Goal: Information Seeking & Learning: Check status

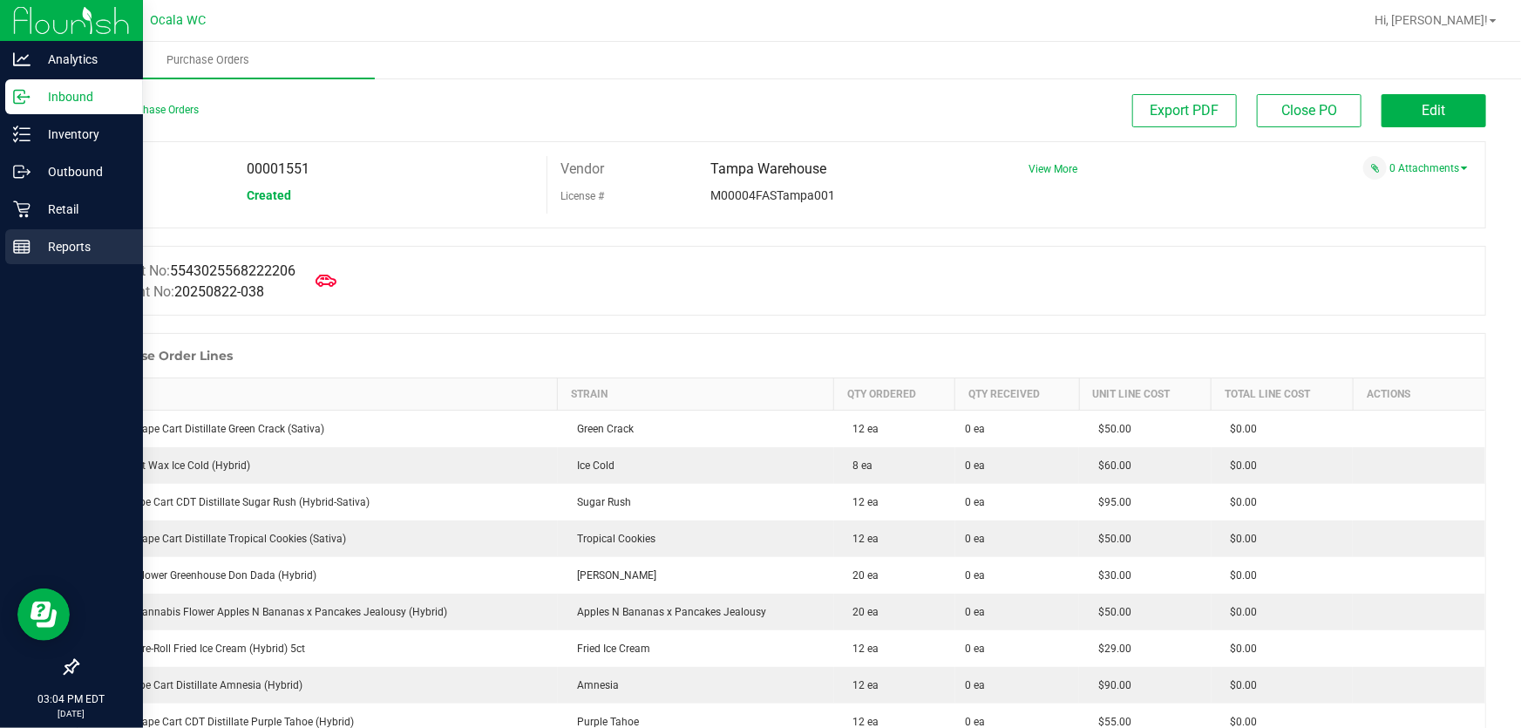
click at [47, 250] on p "Reports" at bounding box center [83, 246] width 105 height 21
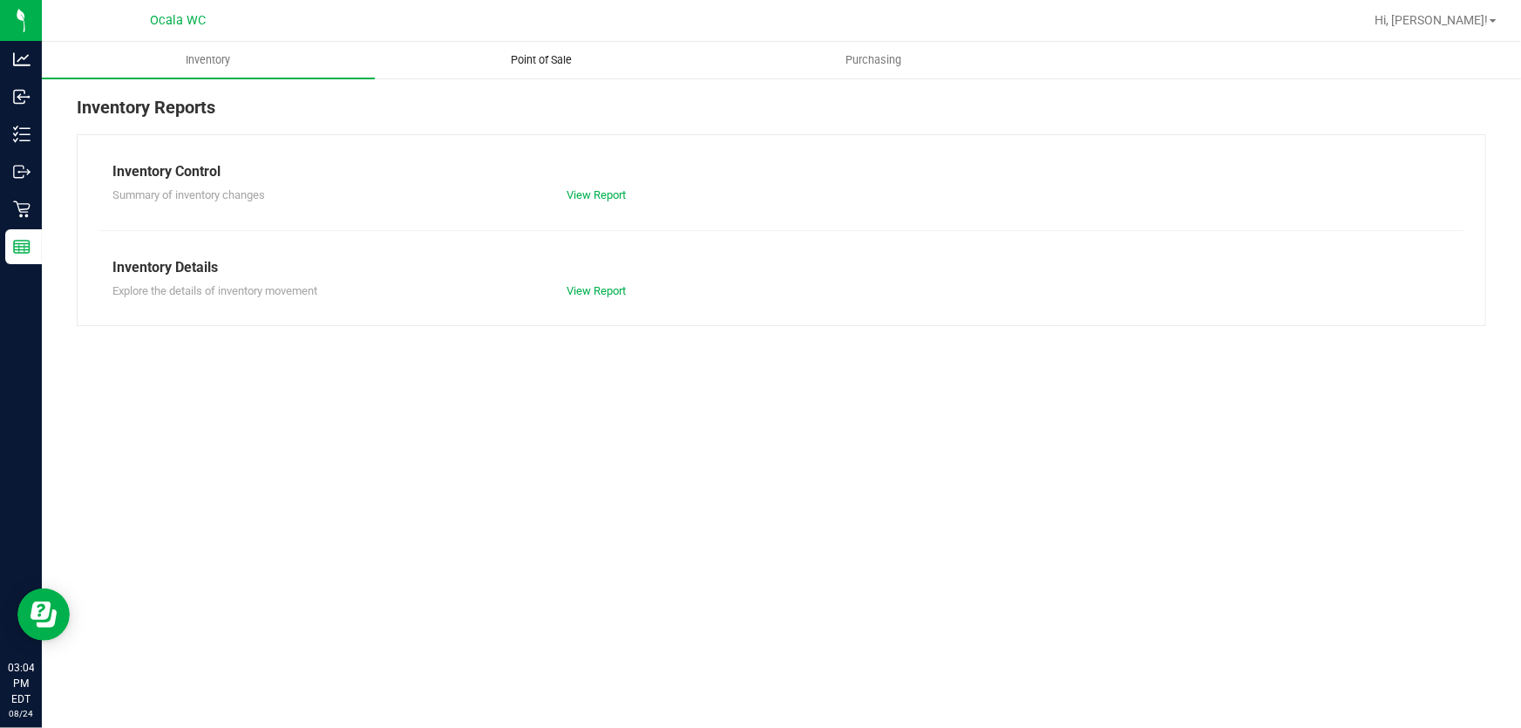
click at [555, 58] on span "Point of Sale" at bounding box center [541, 60] width 108 height 16
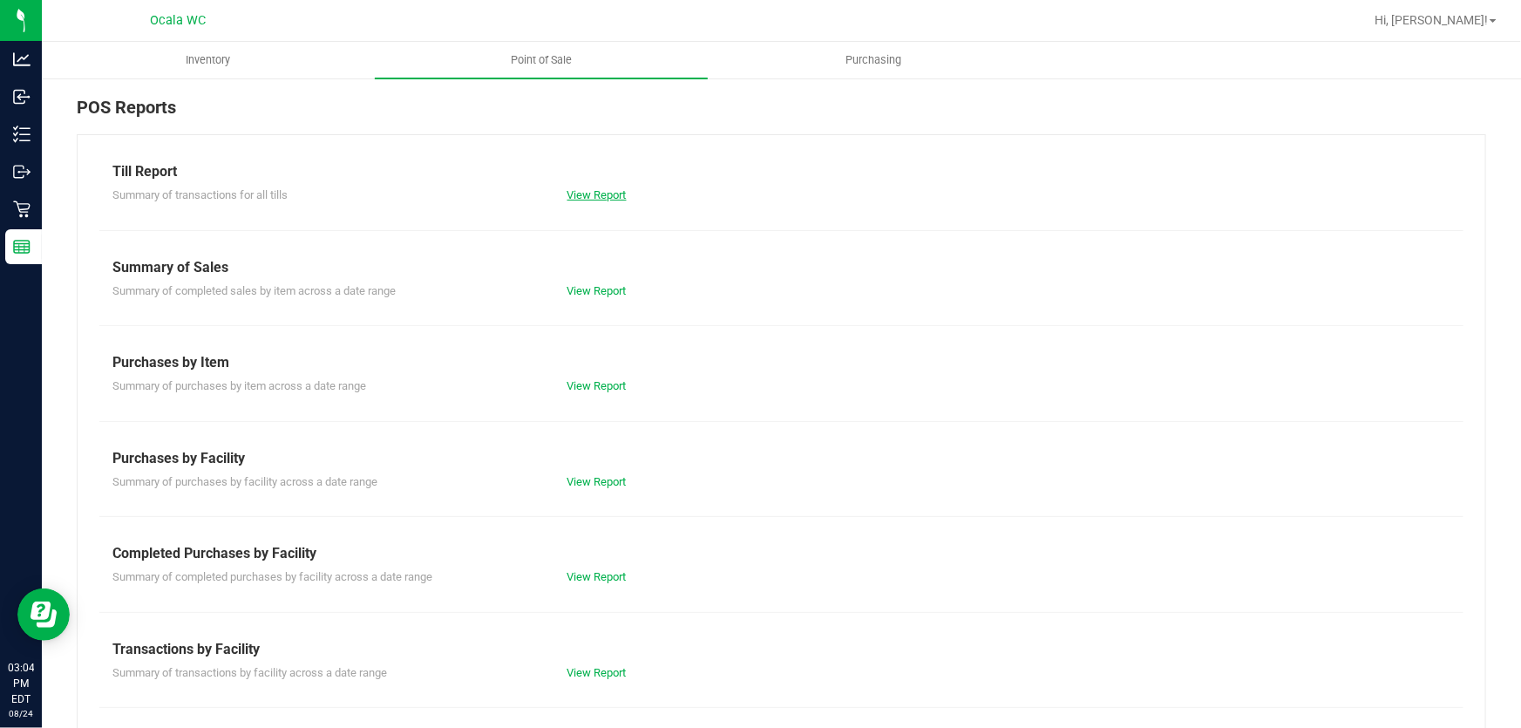
click at [600, 200] on link "View Report" at bounding box center [596, 194] width 59 height 13
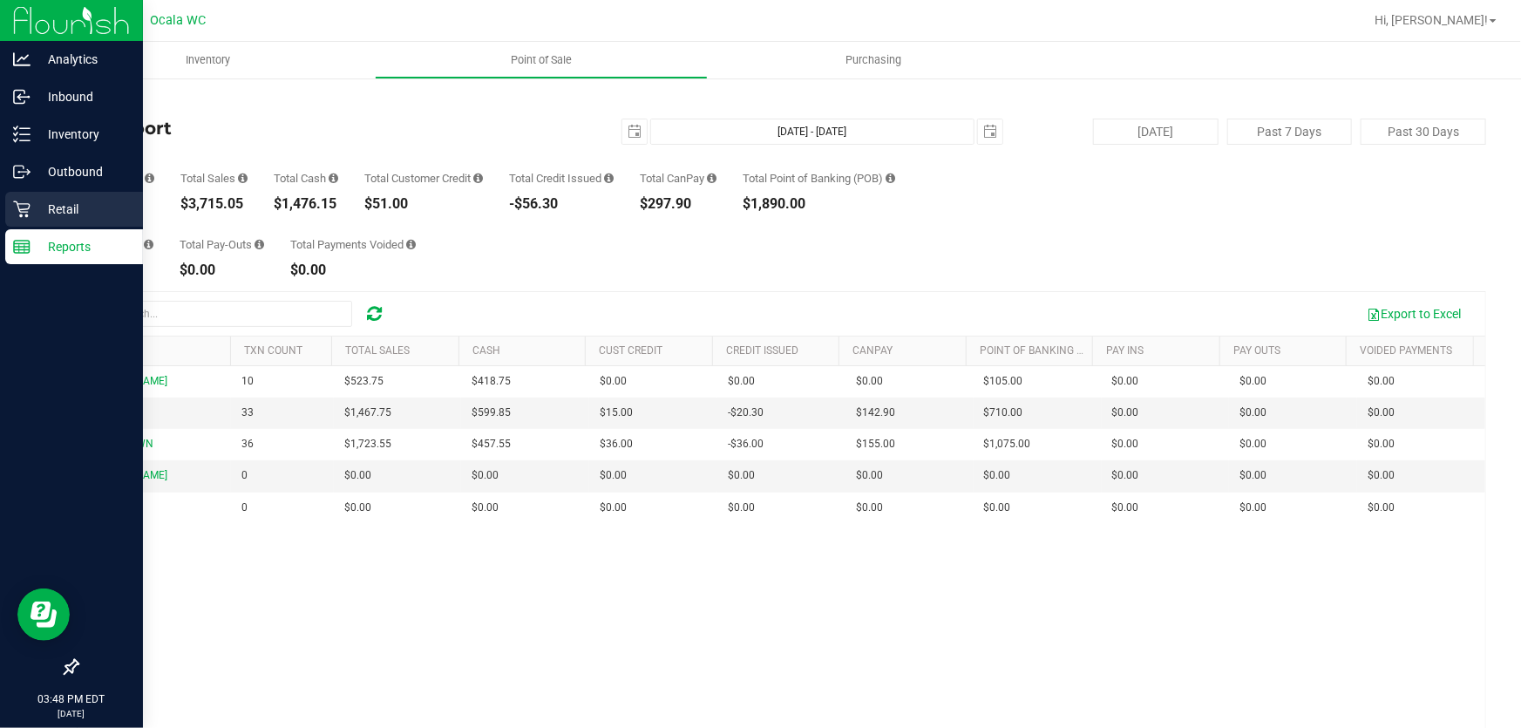
click at [26, 208] on icon at bounding box center [21, 209] width 17 height 17
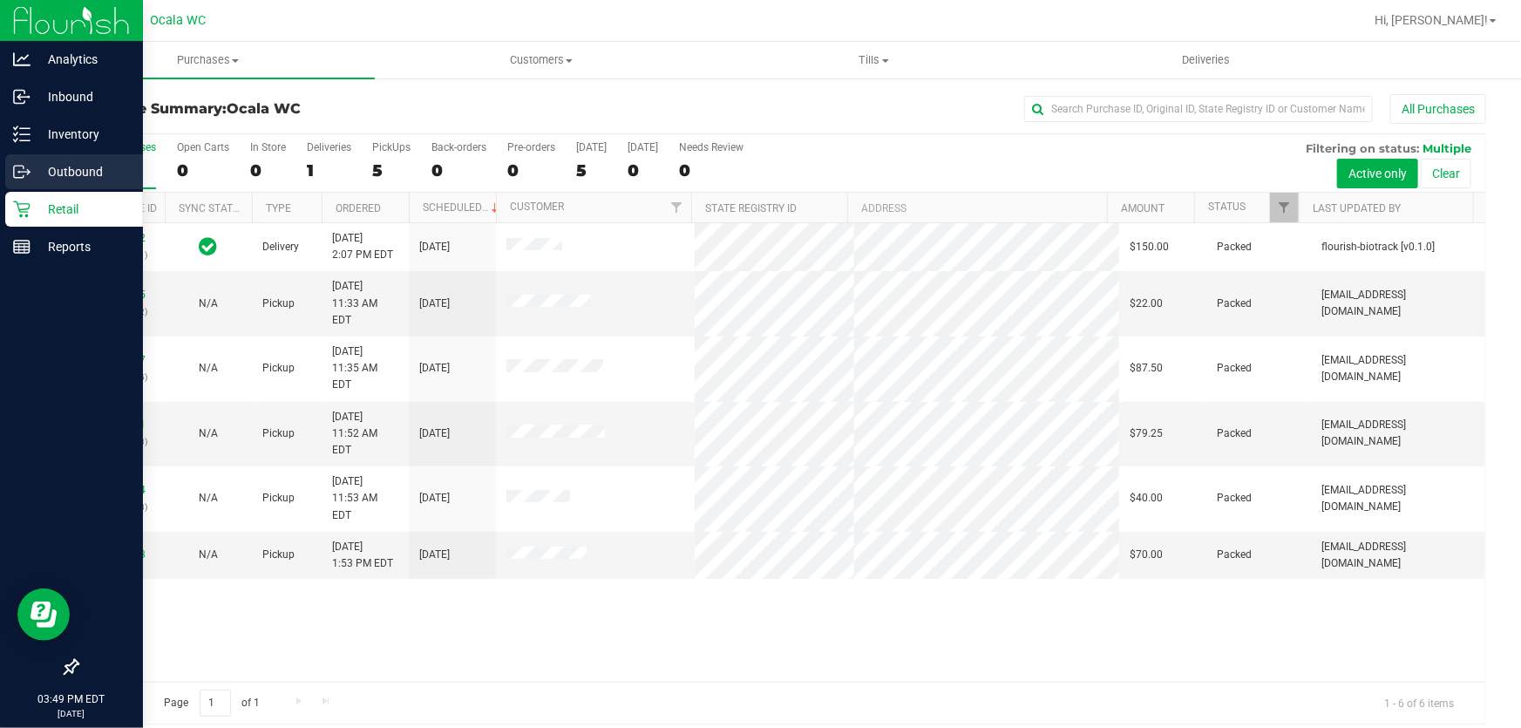
click at [20, 172] on line at bounding box center [25, 172] width 10 height 0
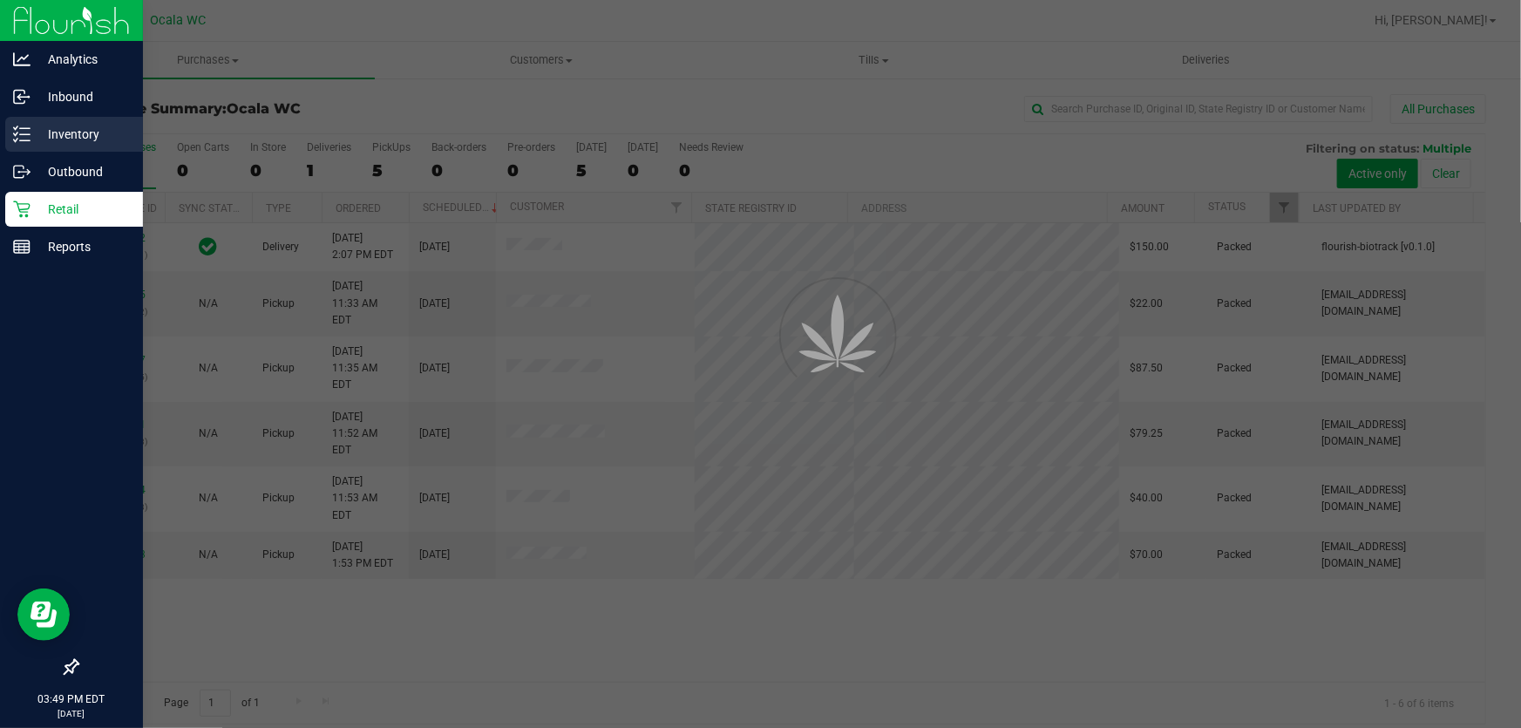
click at [65, 131] on p "Inventory" at bounding box center [83, 134] width 105 height 21
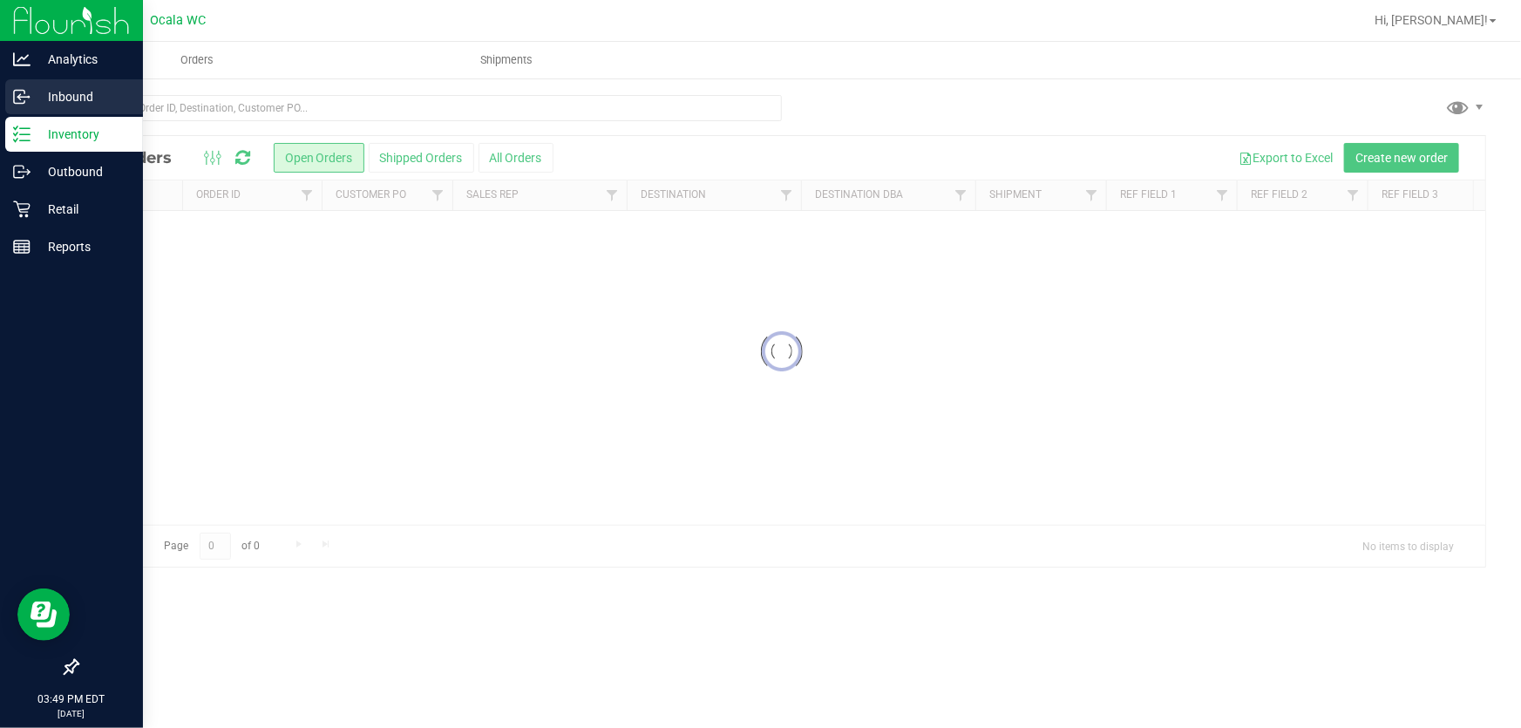
click at [55, 96] on p "Inbound" at bounding box center [83, 96] width 105 height 21
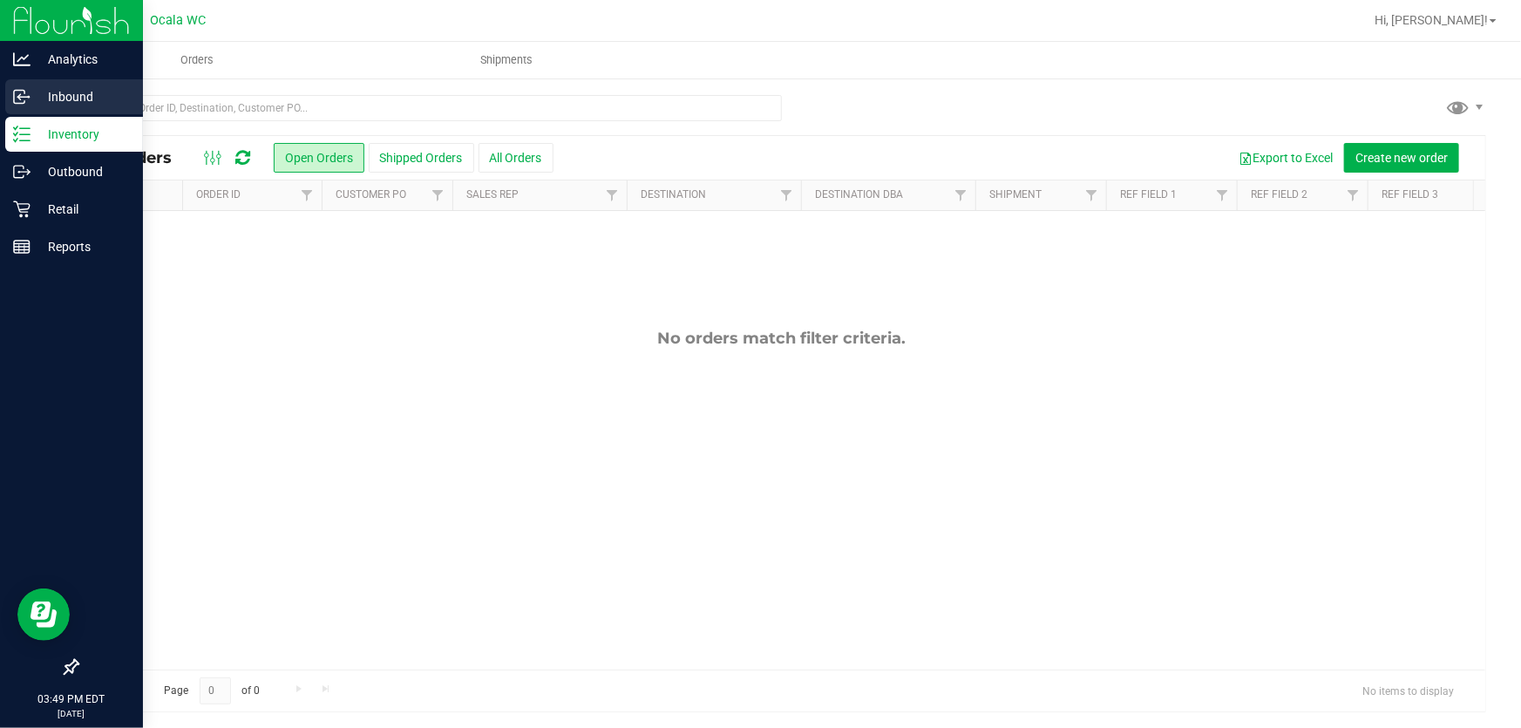
click at [55, 96] on p "Inbound" at bounding box center [83, 96] width 105 height 21
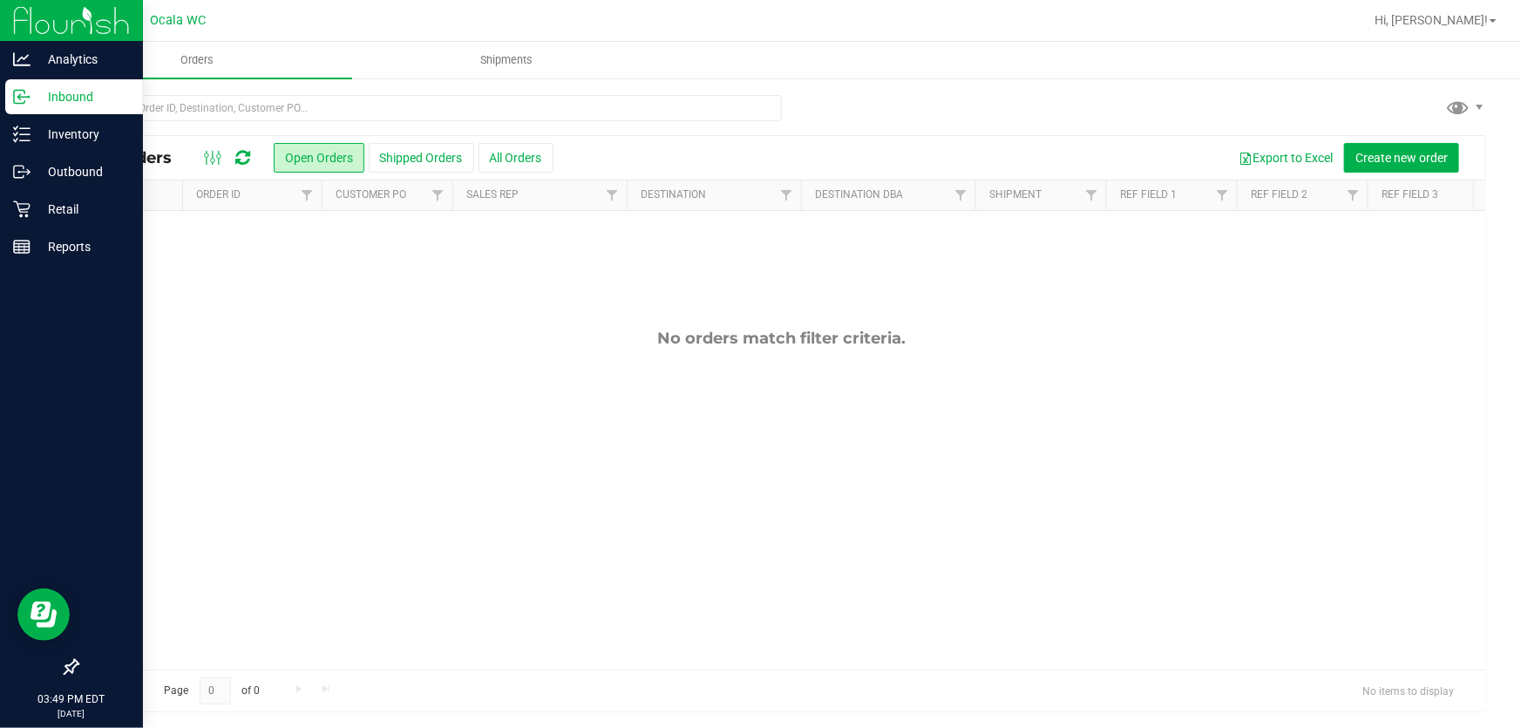
click at [34, 92] on p "Inbound" at bounding box center [83, 96] width 105 height 21
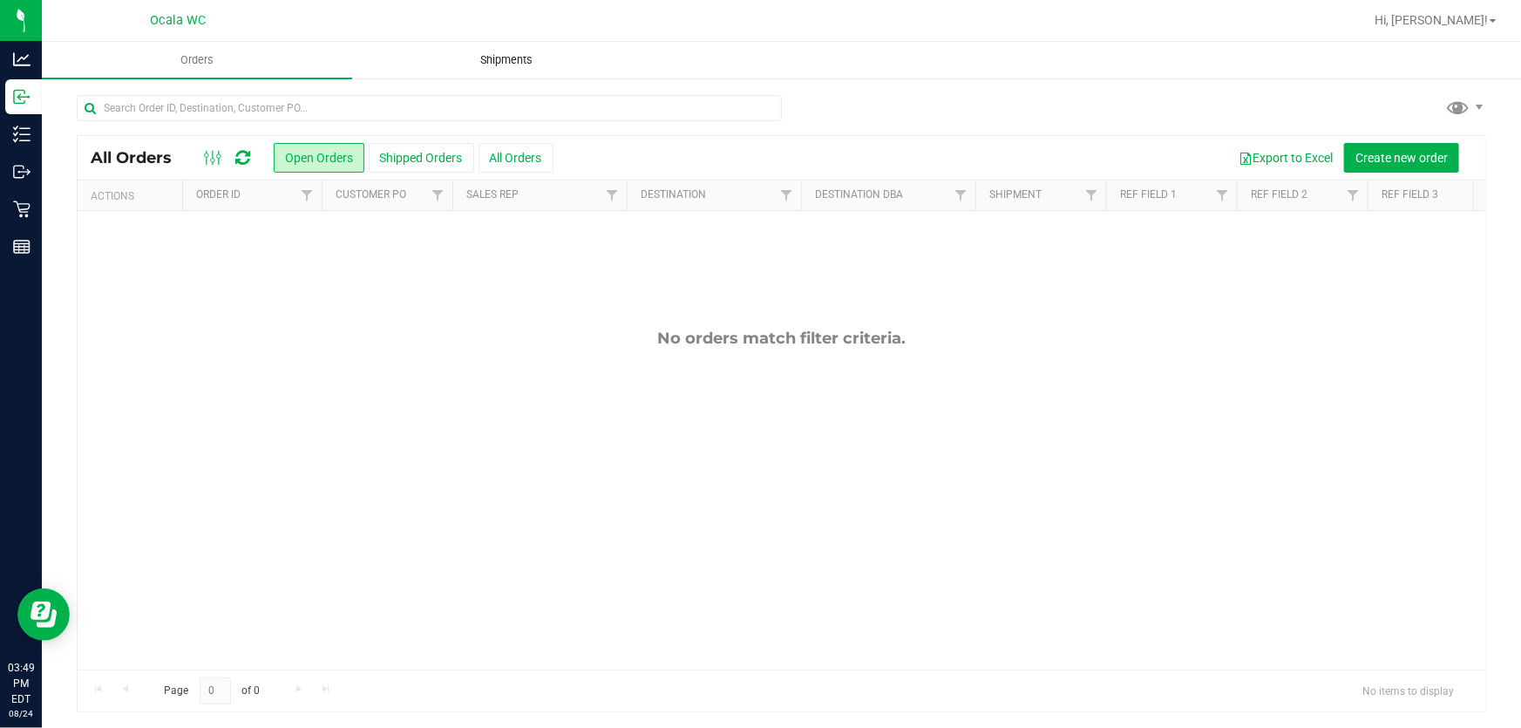
click at [497, 62] on span "Shipments" at bounding box center [507, 60] width 99 height 16
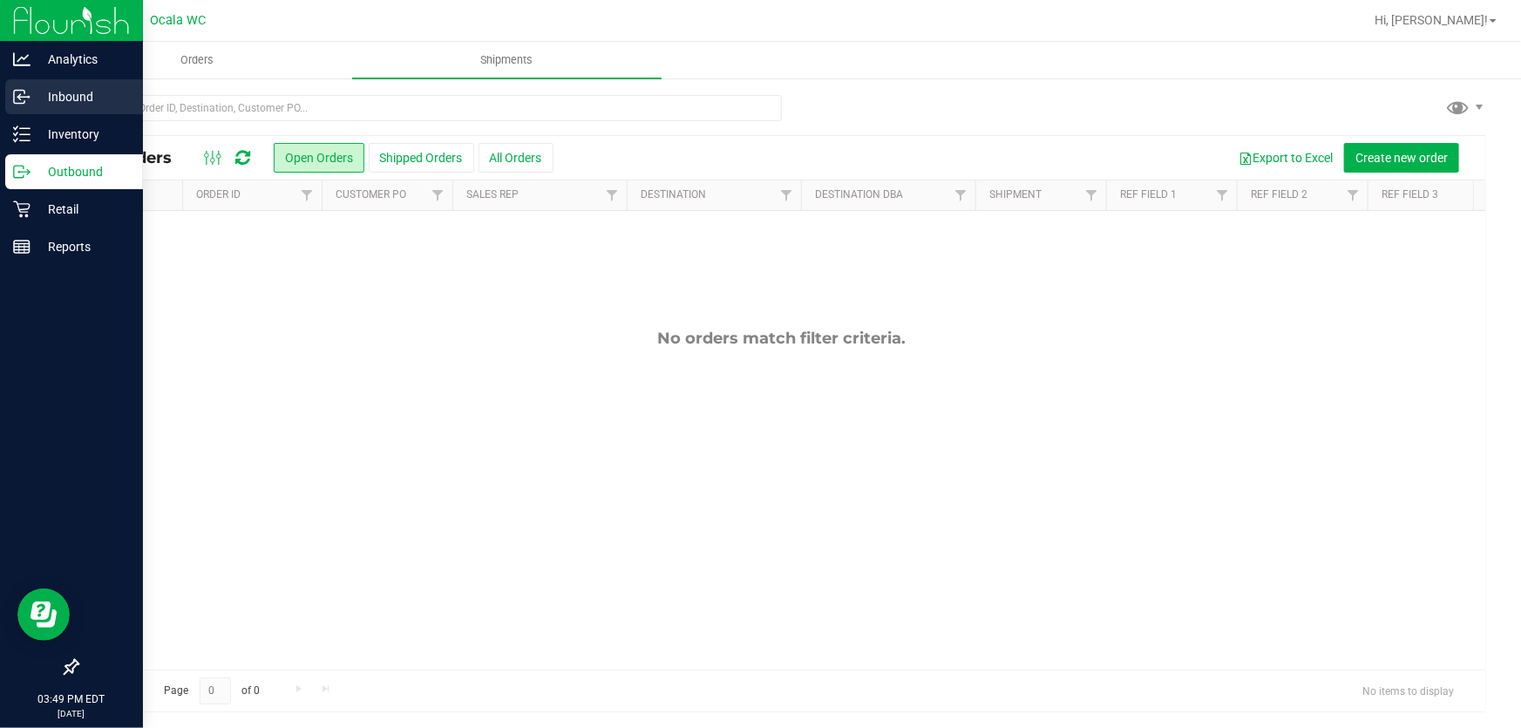
click at [20, 95] on icon at bounding box center [21, 96] width 17 height 17
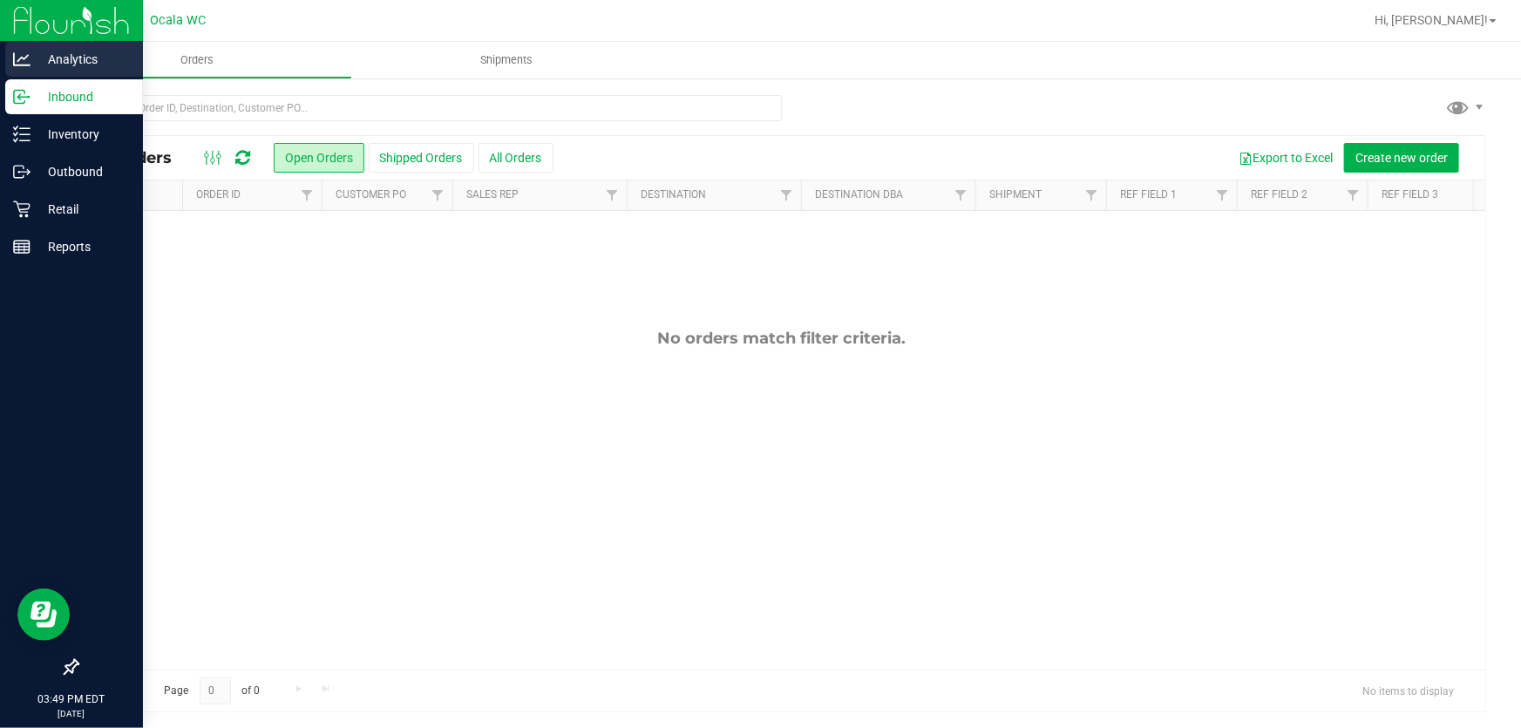
click at [35, 51] on p "Analytics" at bounding box center [83, 59] width 105 height 21
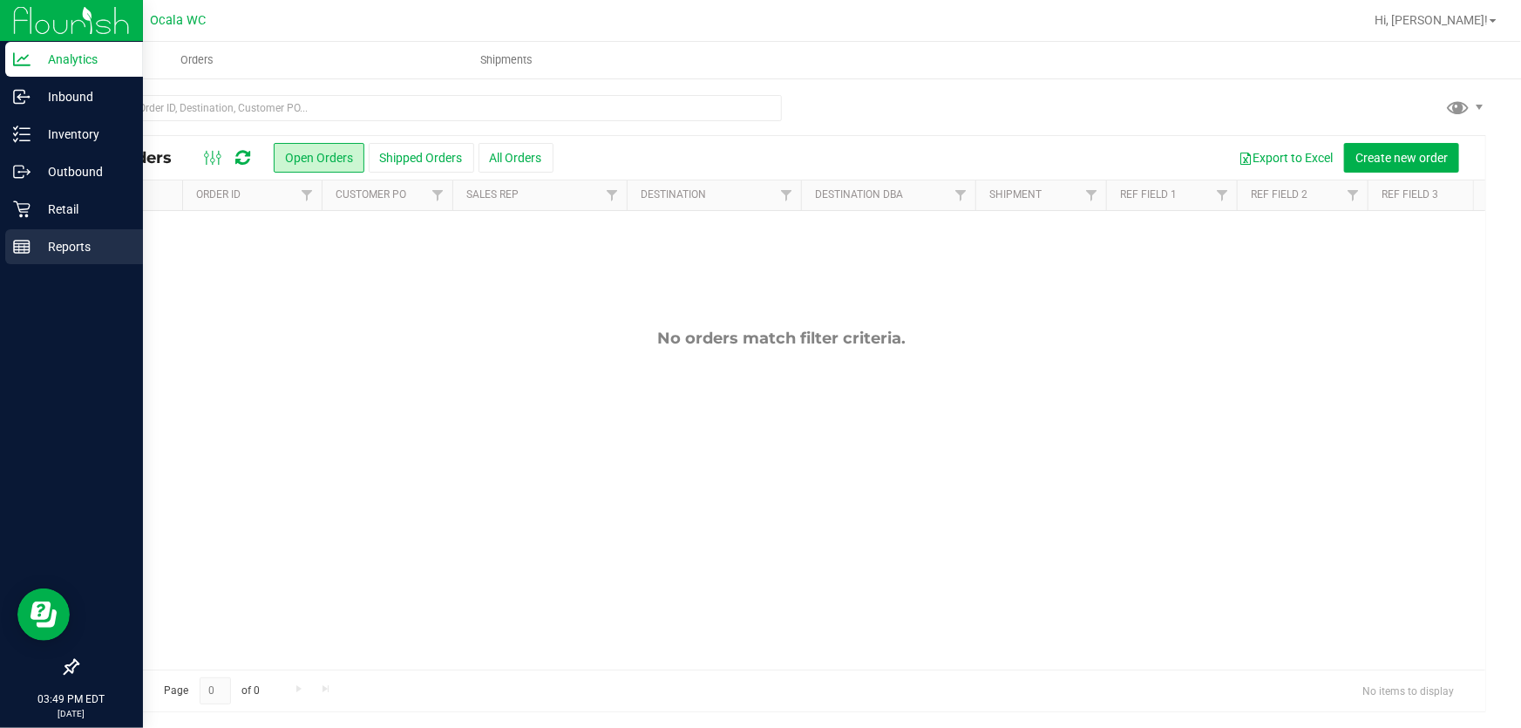
click at [57, 244] on p "Reports" at bounding box center [83, 246] width 105 height 21
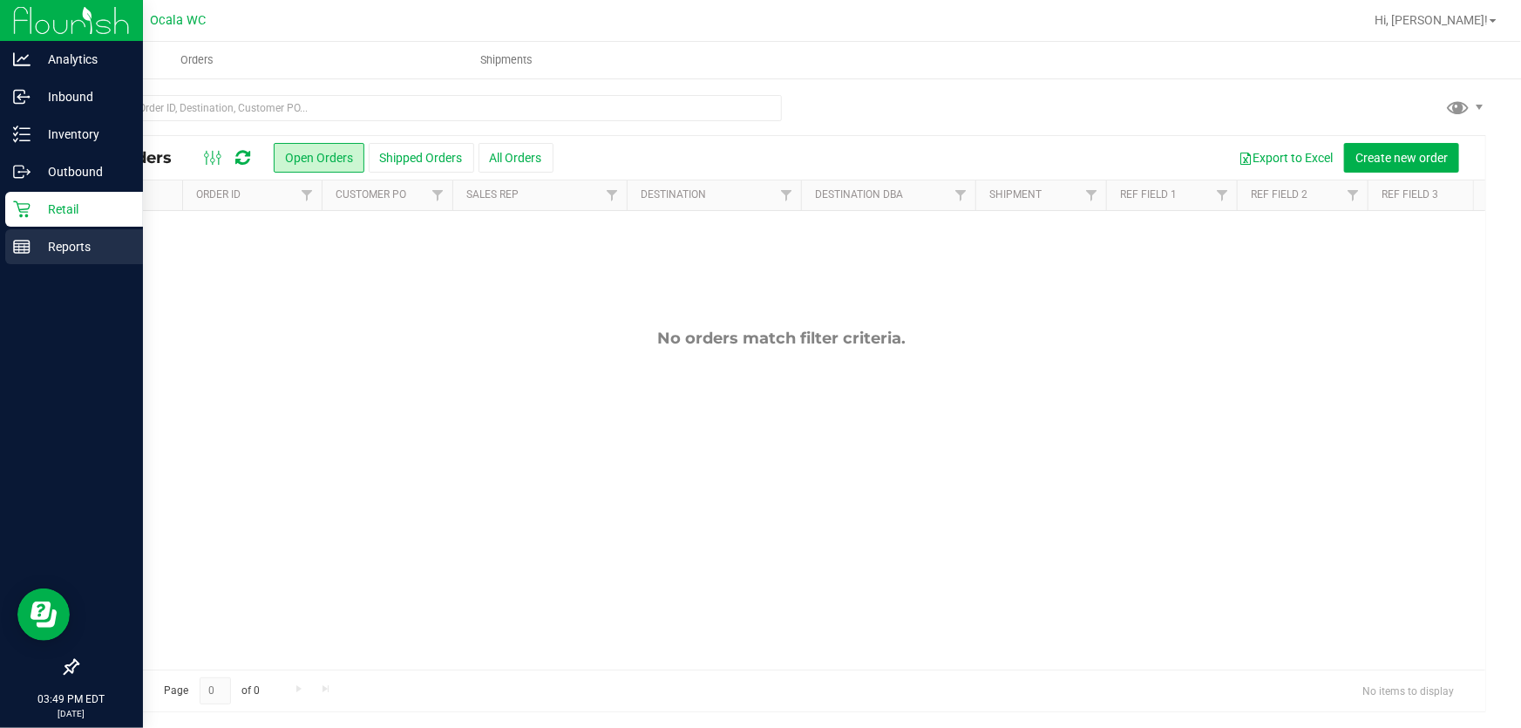
click at [26, 241] on rect at bounding box center [22, 247] width 16 height 12
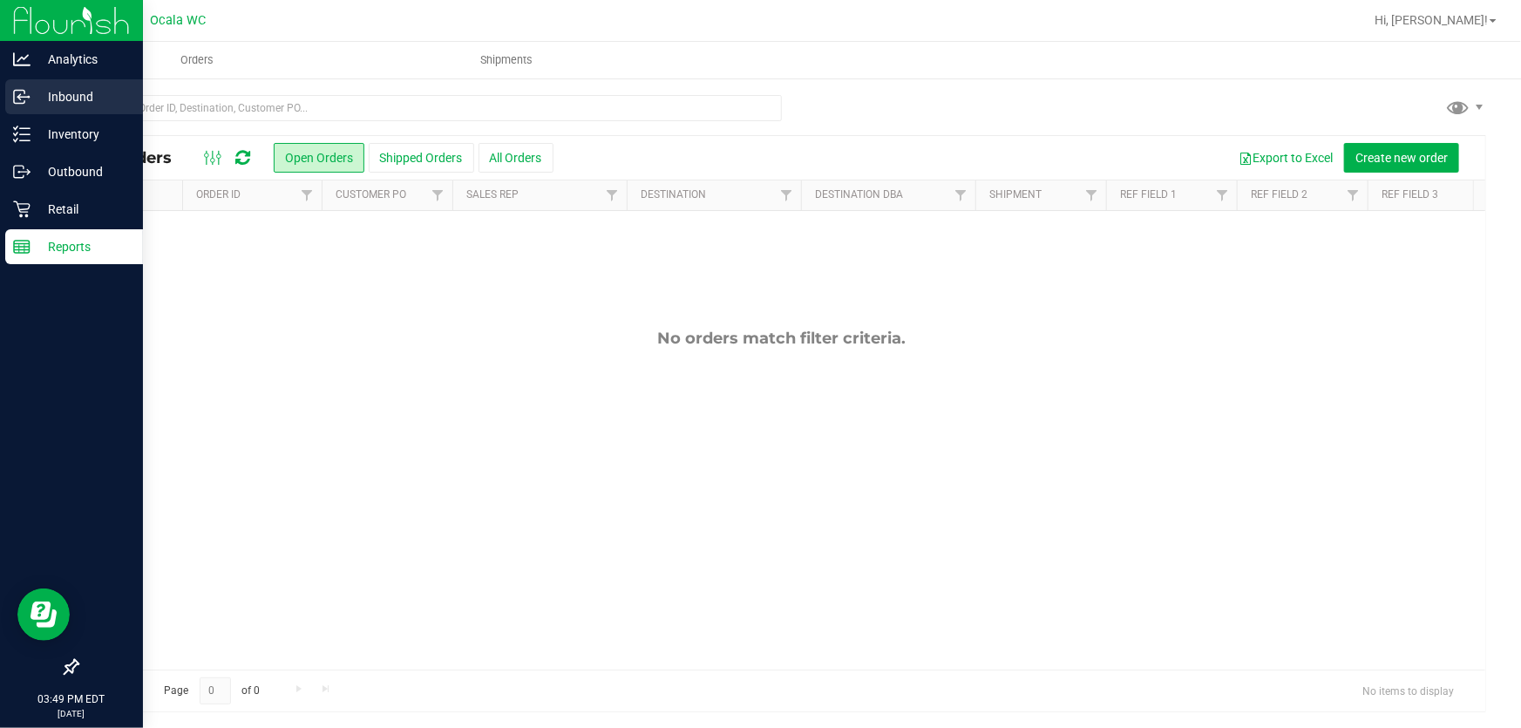
click at [33, 97] on p "Inbound" at bounding box center [83, 96] width 105 height 21
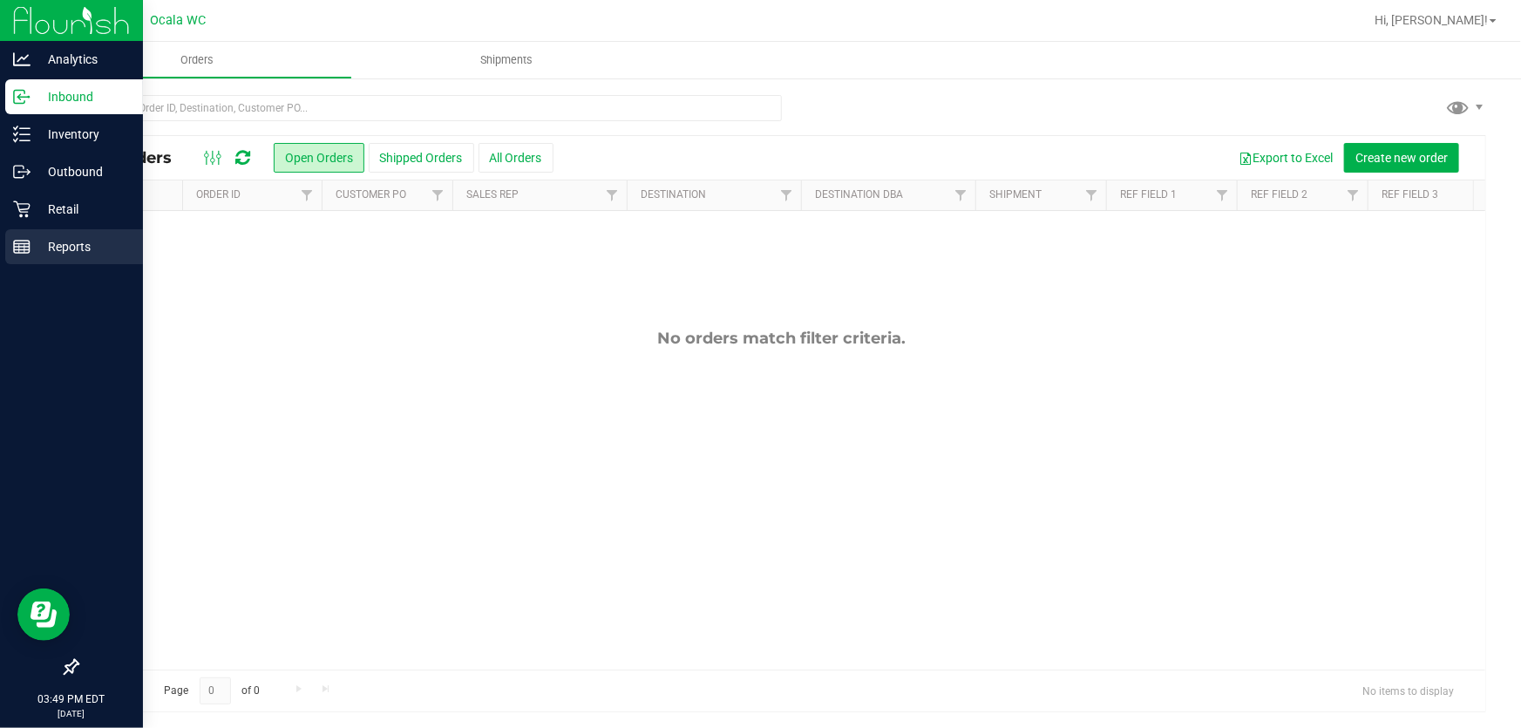
click at [91, 241] on p "Reports" at bounding box center [83, 246] width 105 height 21
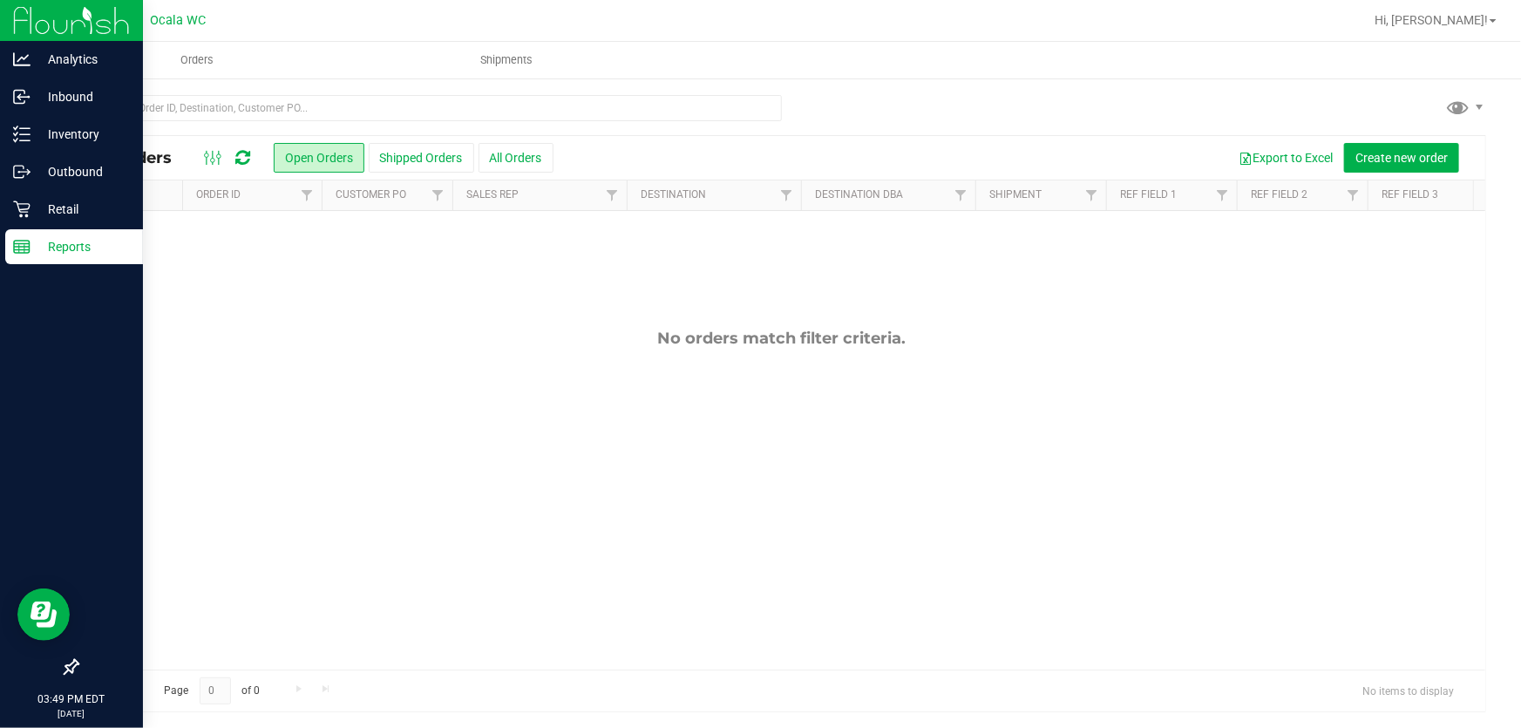
click at [90, 241] on p "Reports" at bounding box center [83, 246] width 105 height 21
click at [85, 244] on p "Reports" at bounding box center [83, 246] width 105 height 21
click at [84, 244] on p "Reports" at bounding box center [83, 246] width 105 height 21
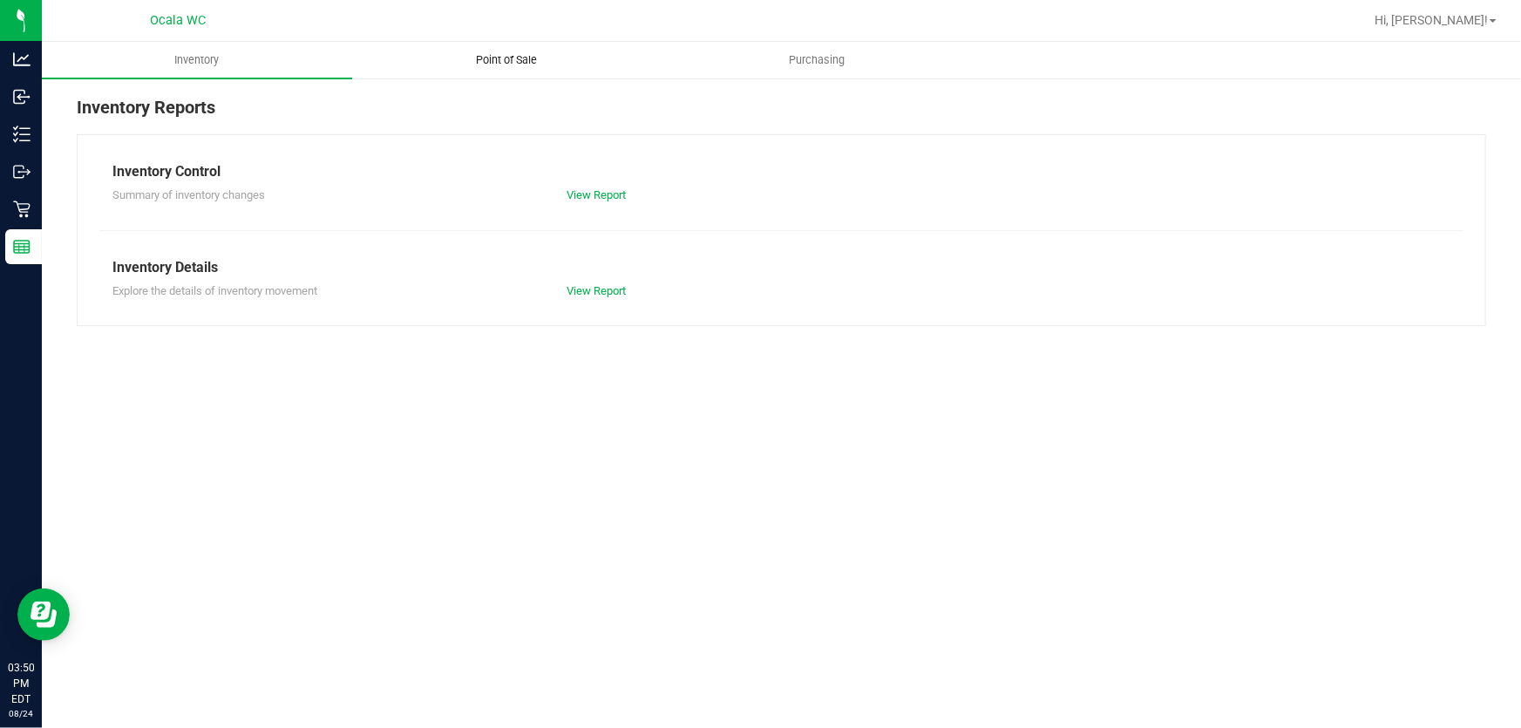
click at [505, 59] on span "Point of Sale" at bounding box center [507, 60] width 108 height 16
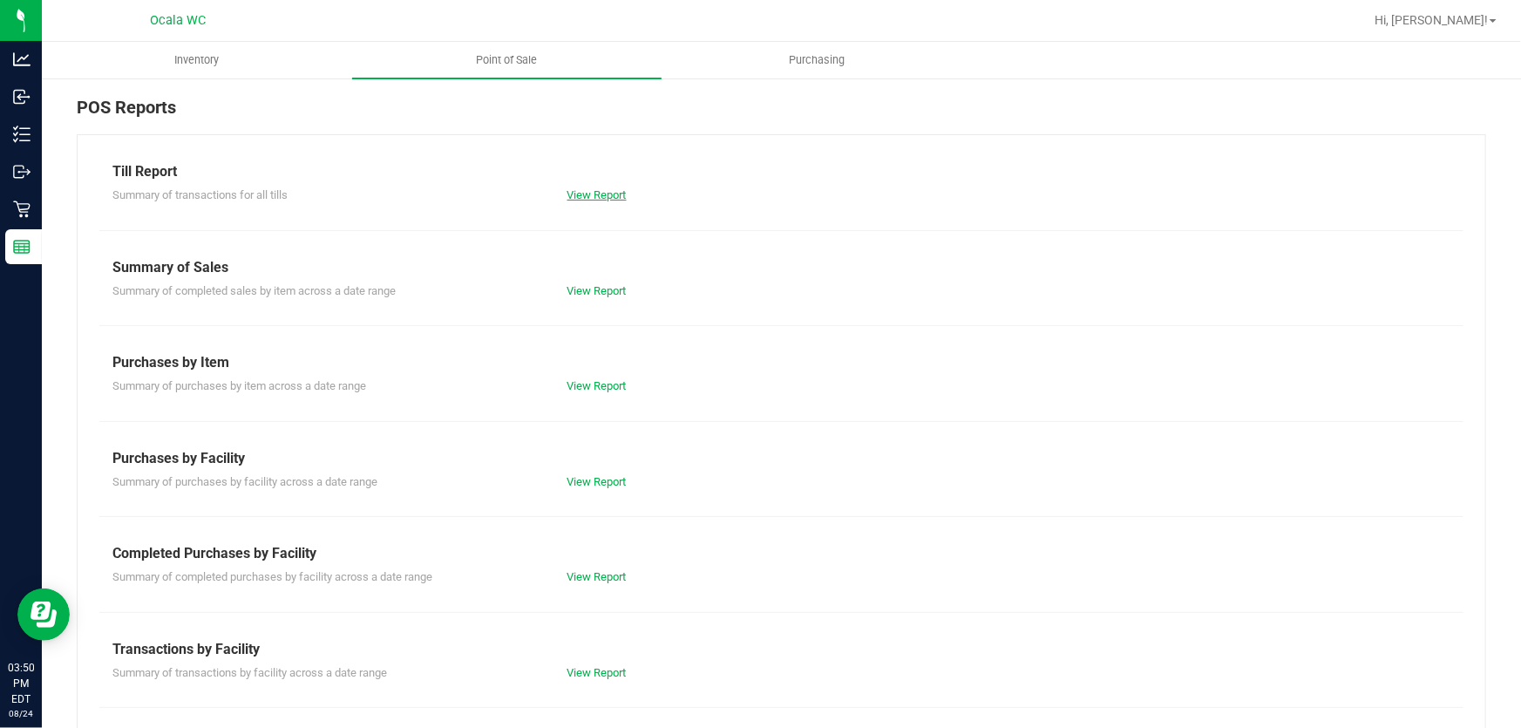
click at [579, 200] on link "View Report" at bounding box center [596, 194] width 59 height 13
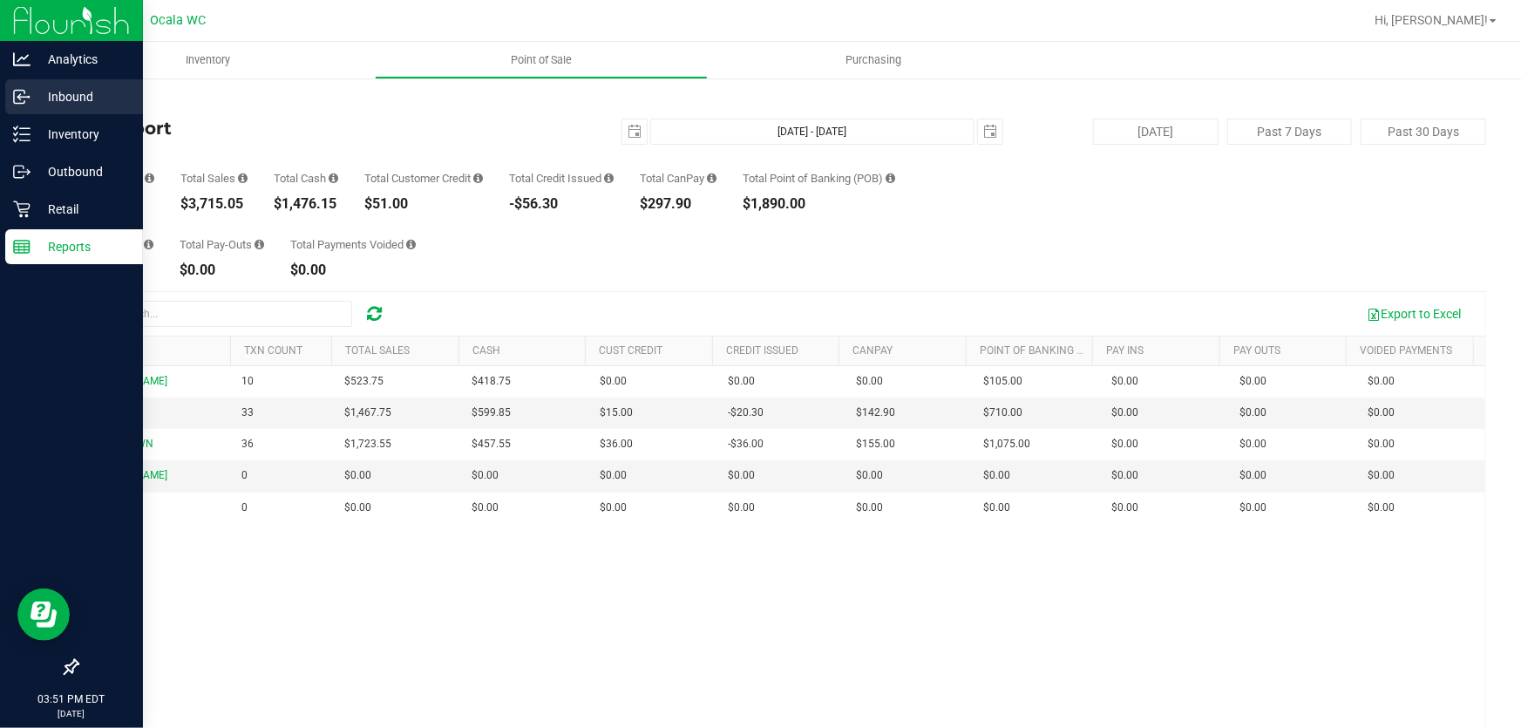
click at [14, 85] on div "Inbound" at bounding box center [74, 96] width 138 height 35
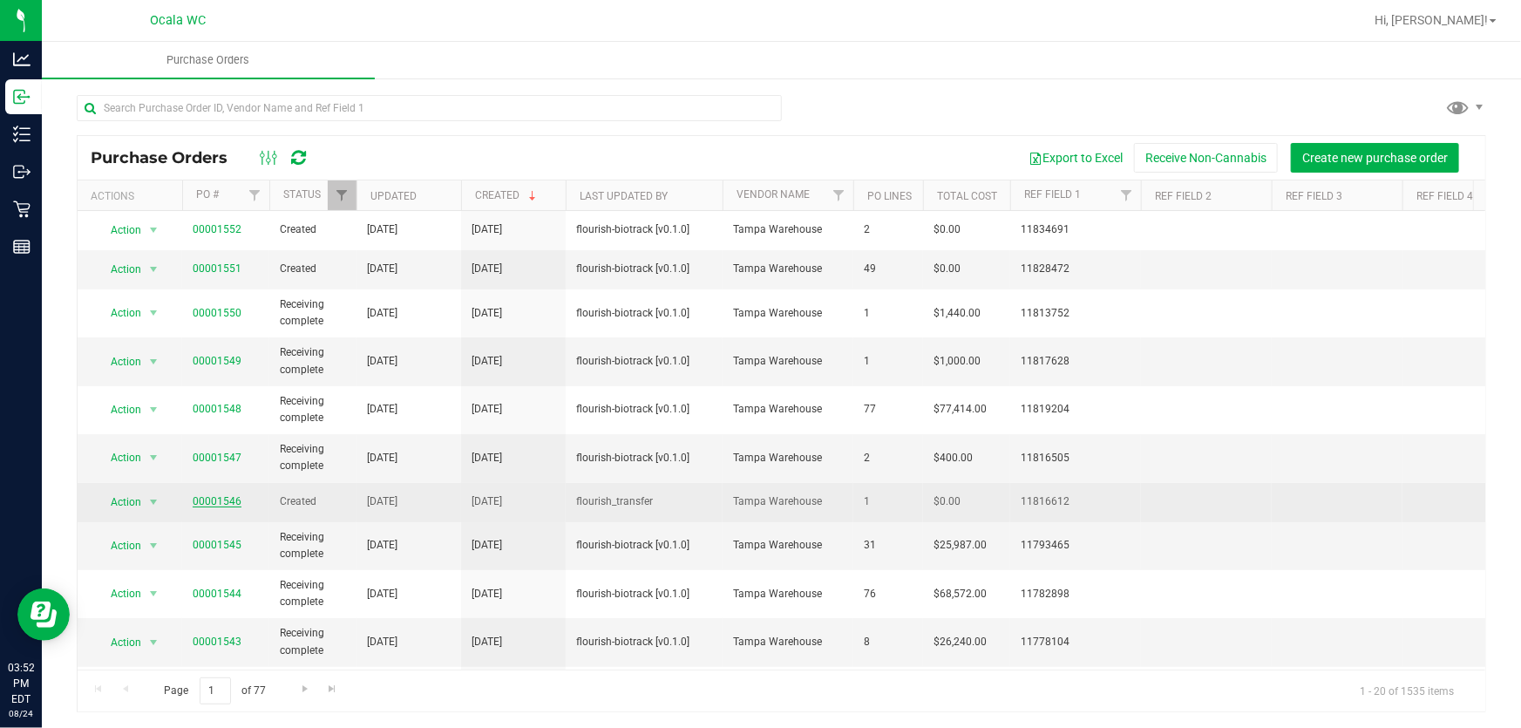
click at [220, 500] on link "00001546" at bounding box center [217, 501] width 49 height 12
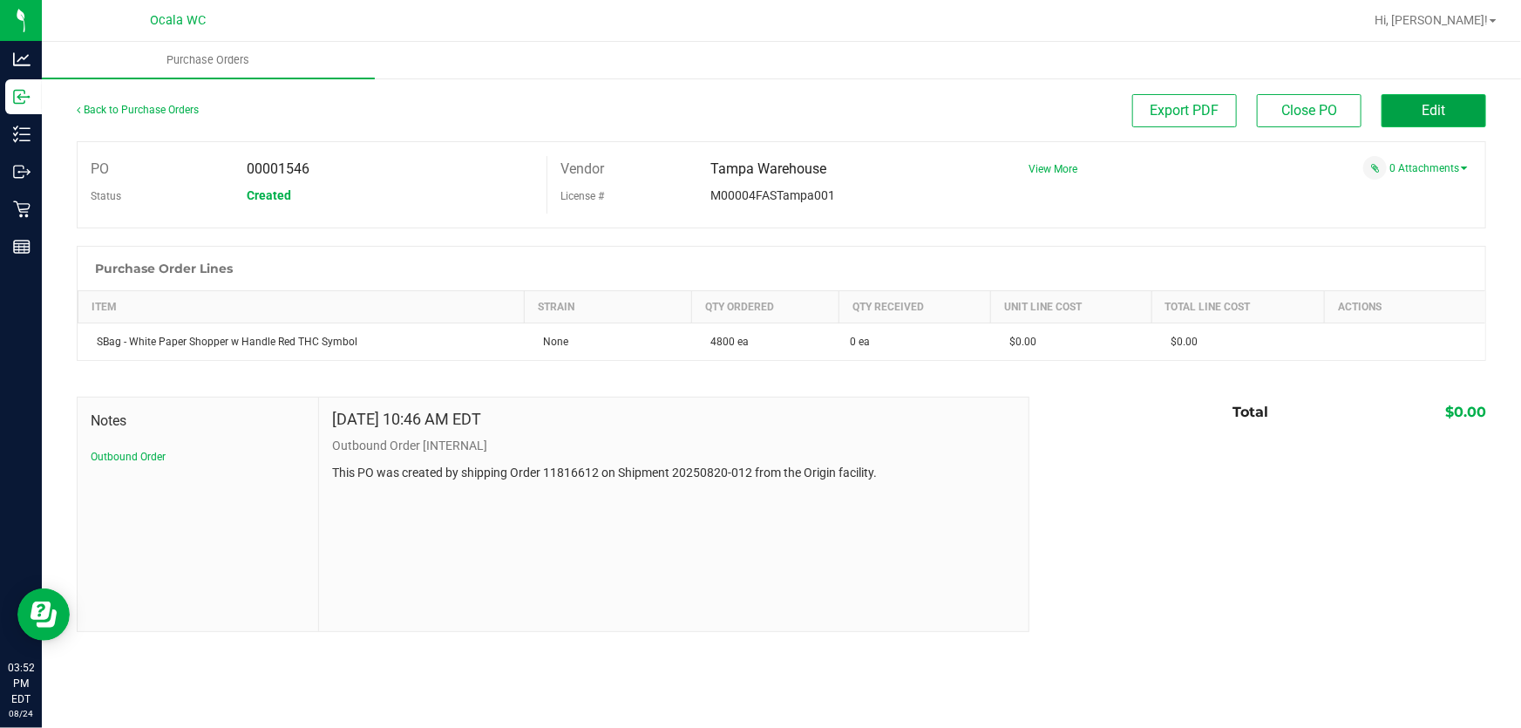
click at [1451, 114] on button "Edit" at bounding box center [1433, 110] width 105 height 33
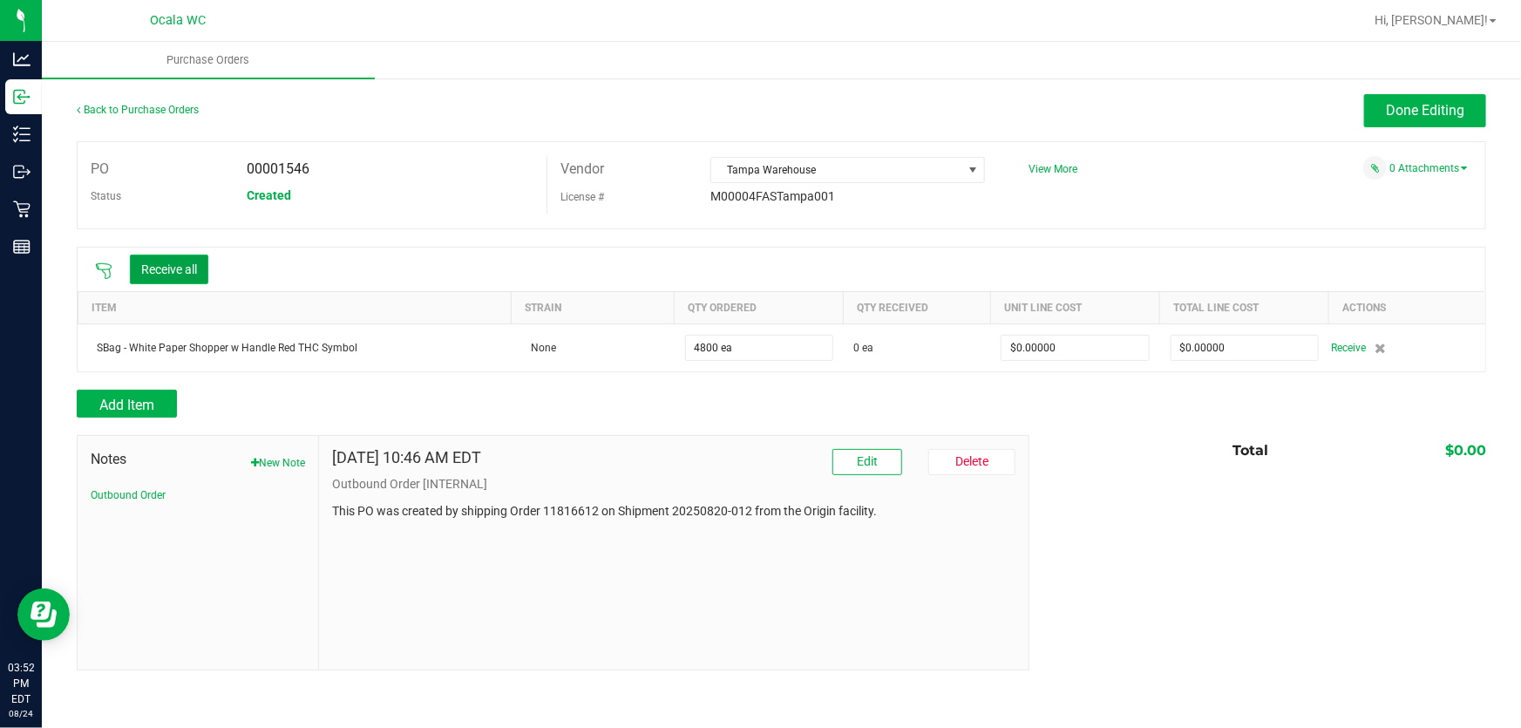
click at [188, 264] on button "Receive all" at bounding box center [169, 269] width 78 height 30
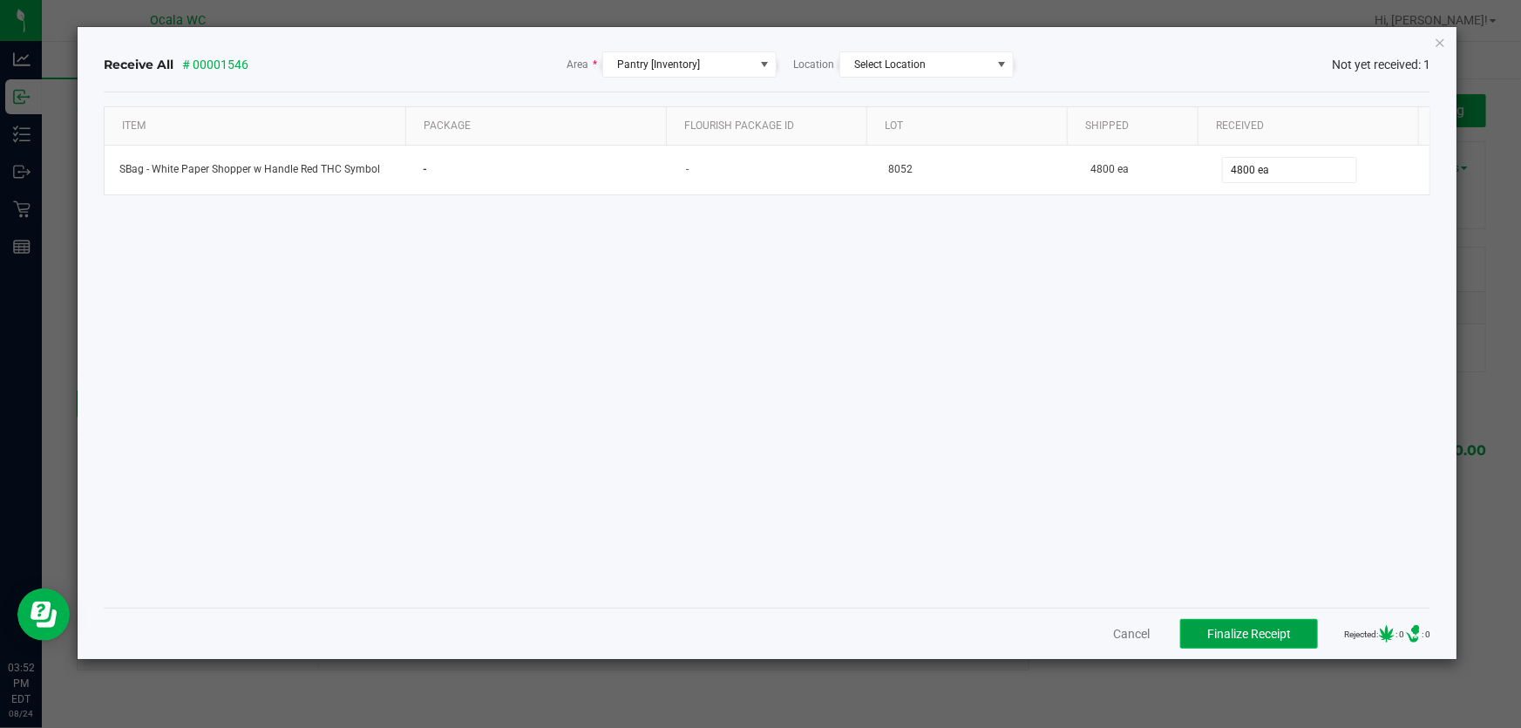
click at [1230, 632] on span "Finalize Receipt" at bounding box center [1249, 634] width 84 height 14
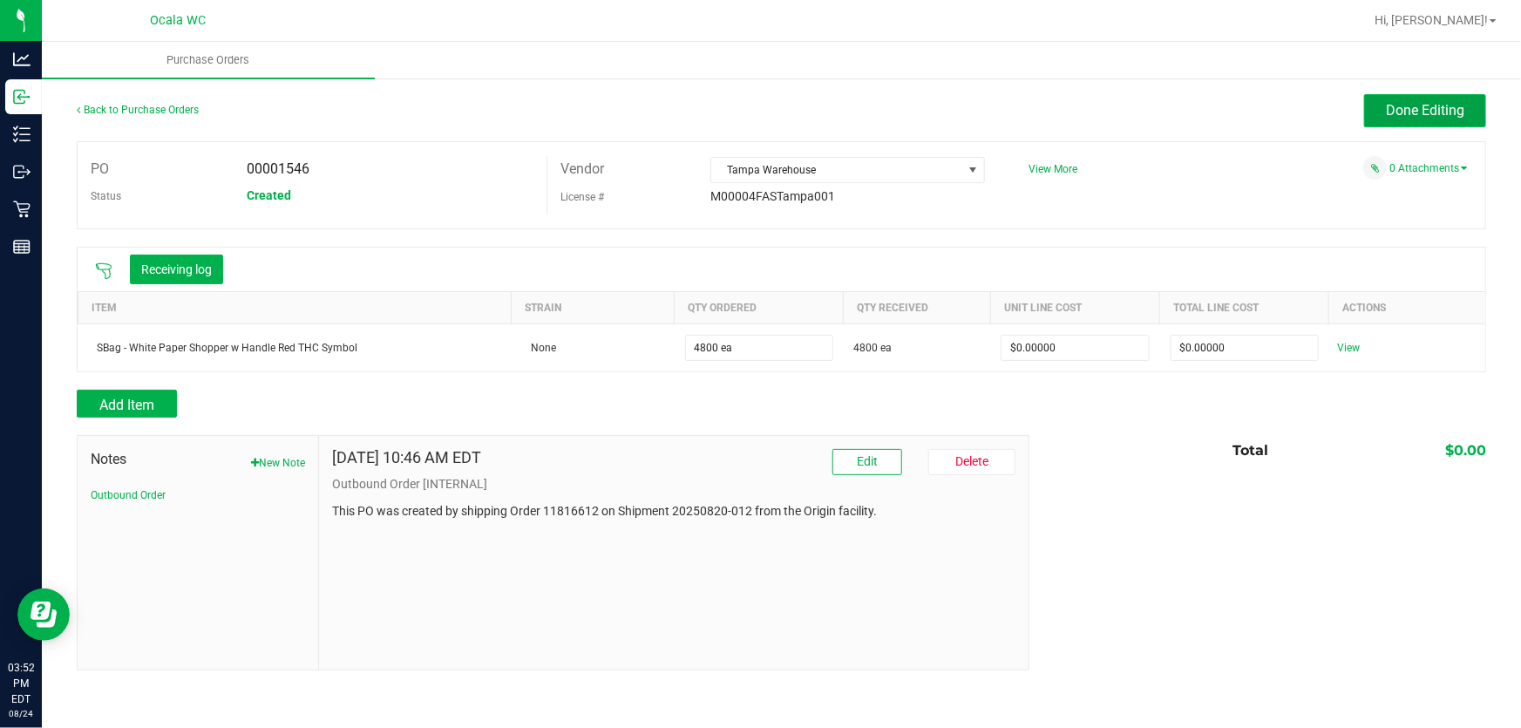
click at [1427, 102] on span "Done Editing" at bounding box center [1425, 110] width 78 height 17
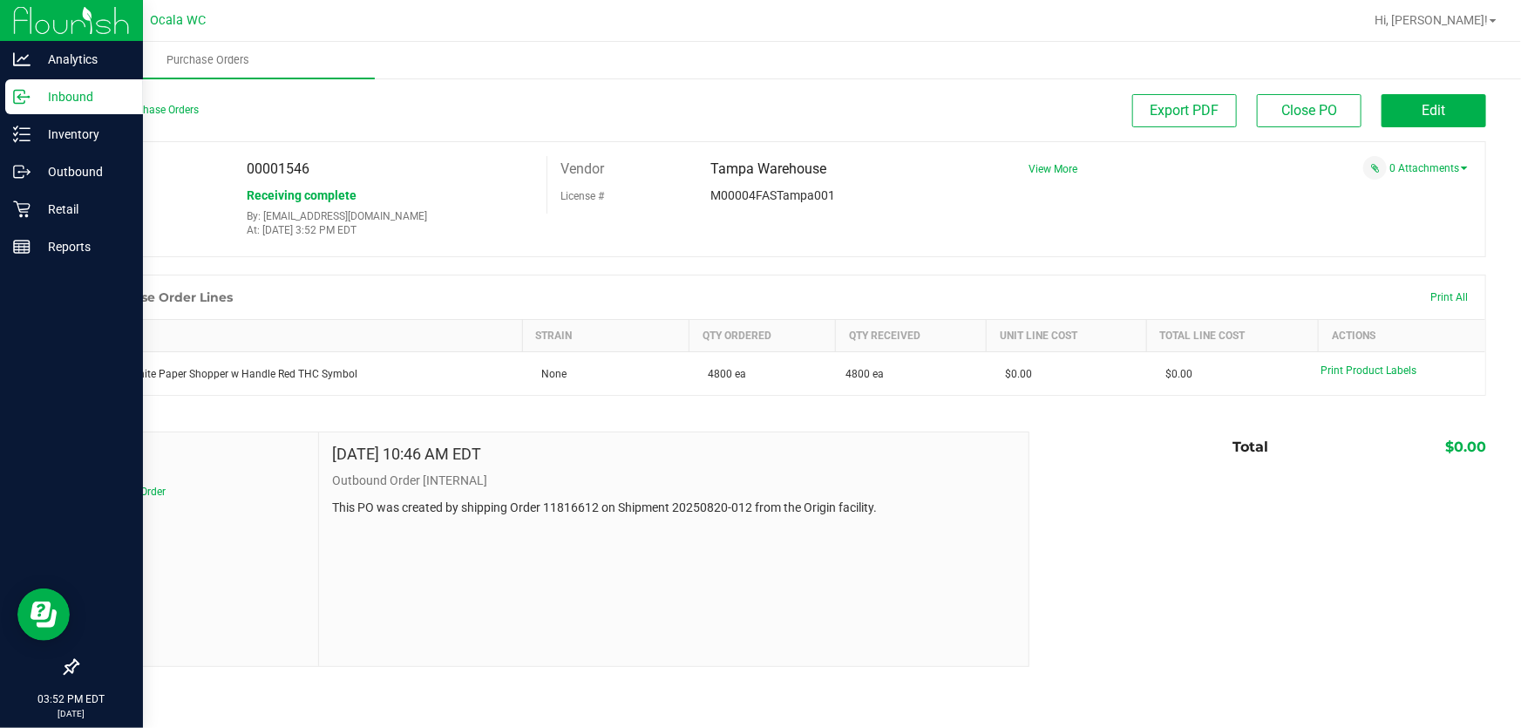
click at [58, 102] on p "Inbound" at bounding box center [83, 96] width 105 height 21
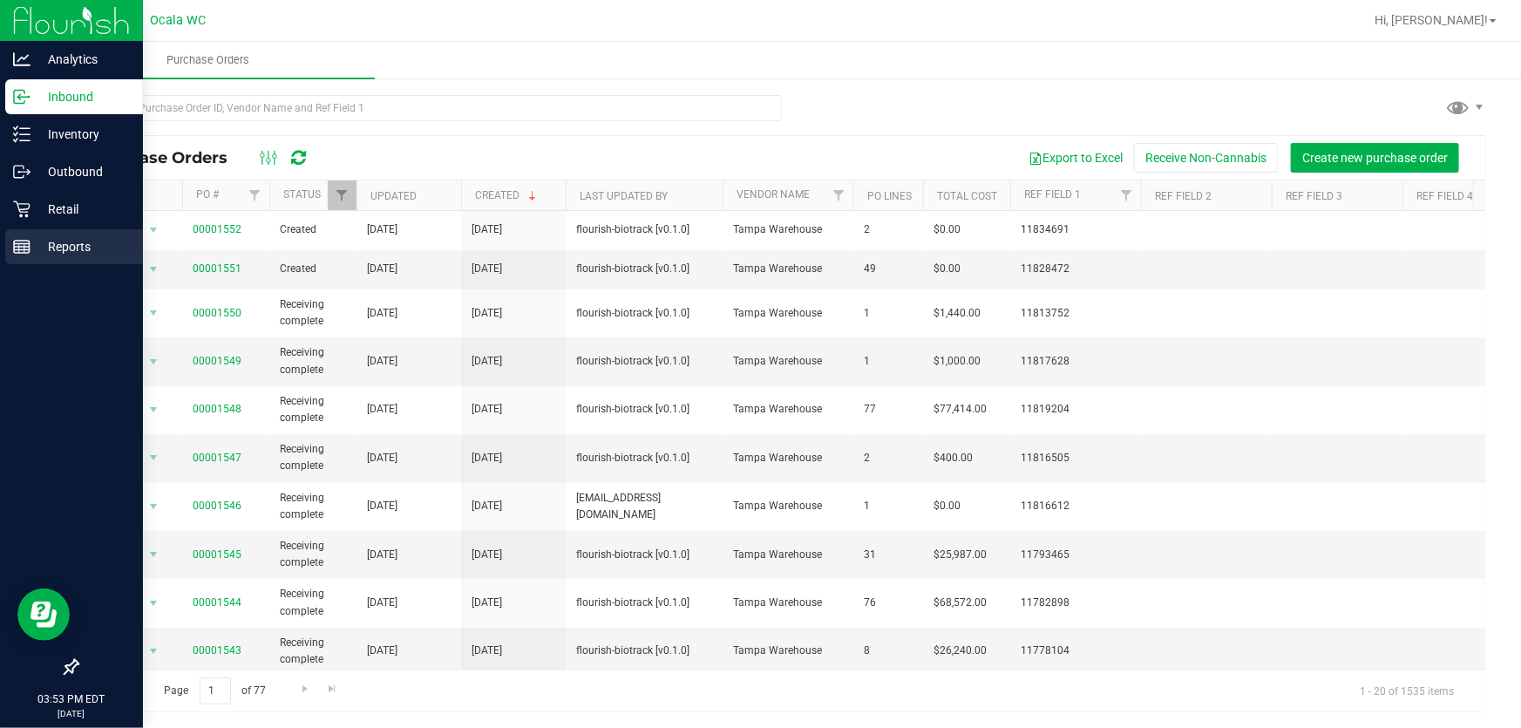
click at [5, 245] on div "Reports" at bounding box center [74, 246] width 138 height 35
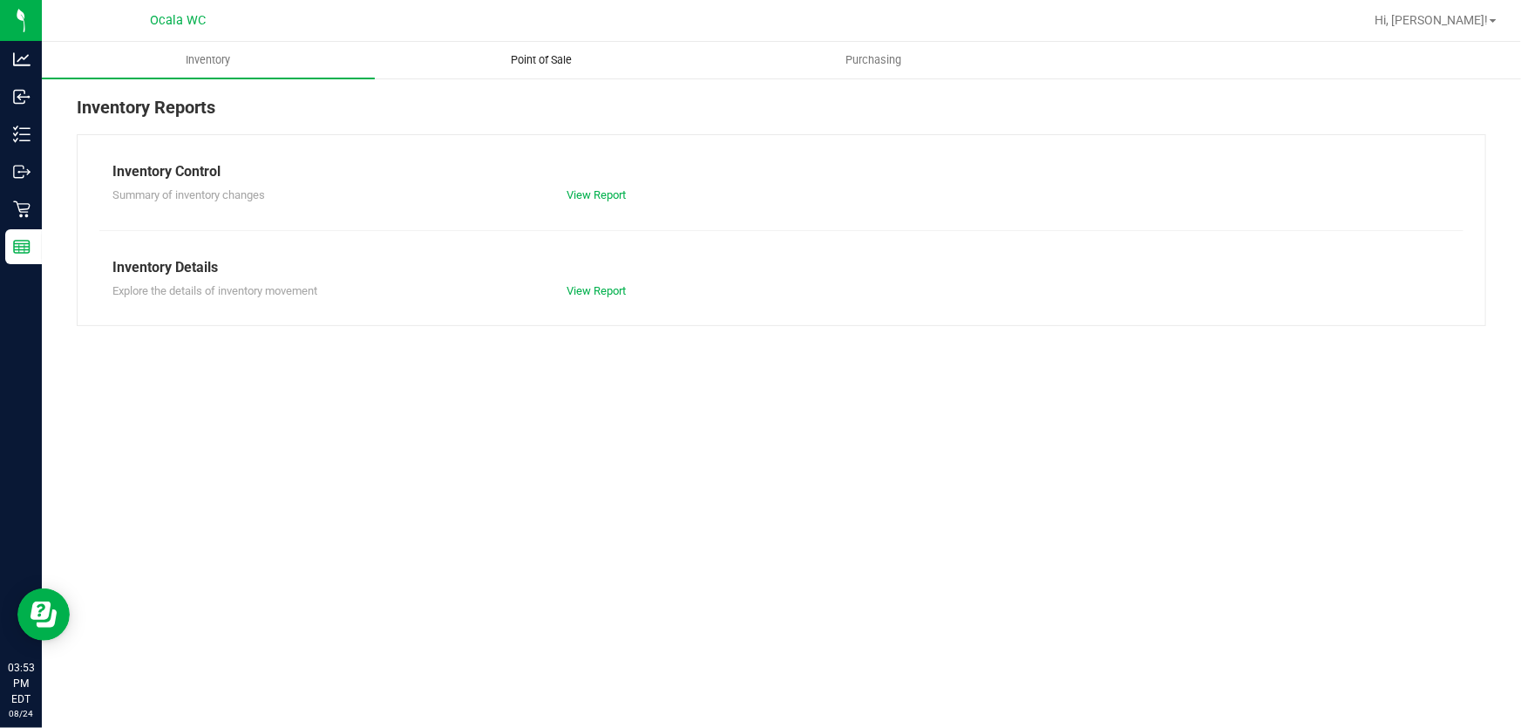
click at [546, 66] on span "Point of Sale" at bounding box center [541, 60] width 108 height 16
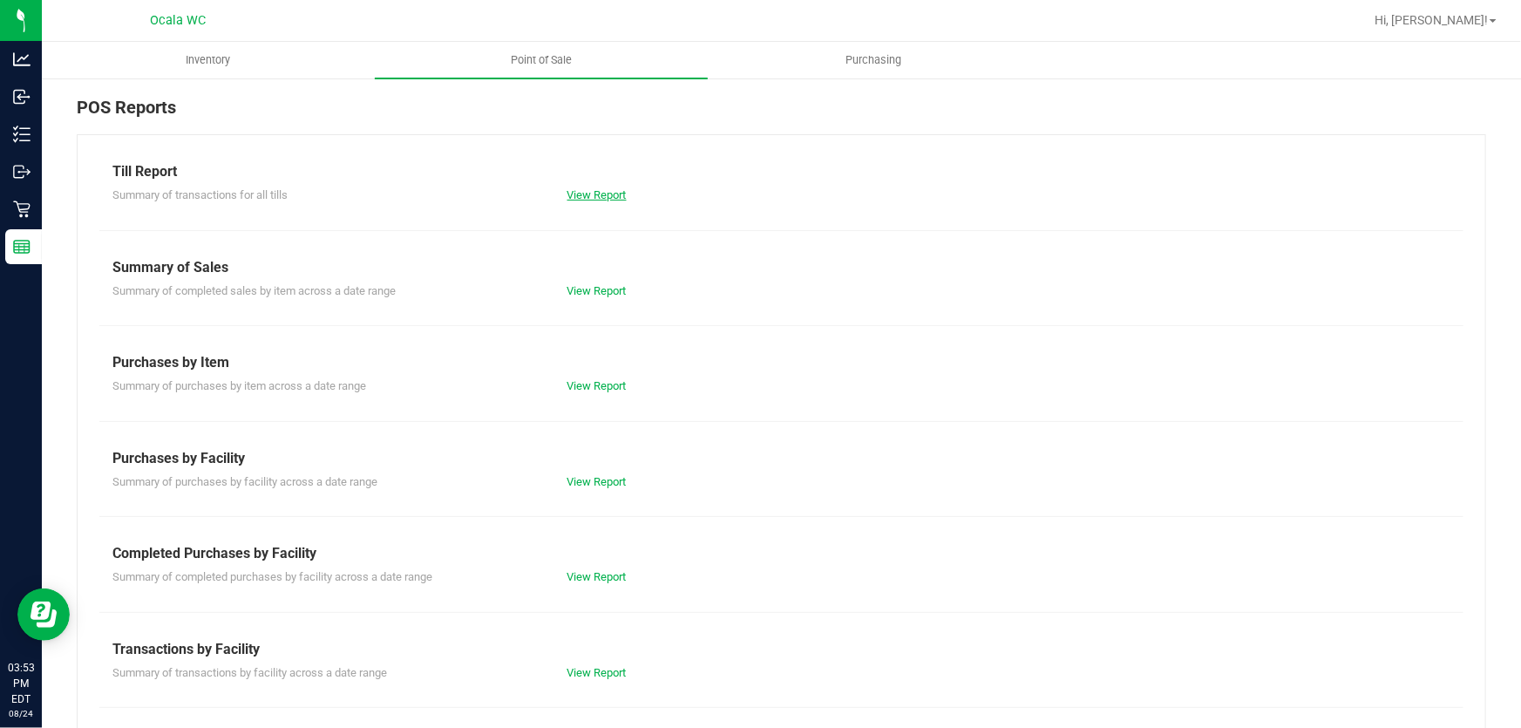
click at [586, 189] on link "View Report" at bounding box center [596, 194] width 59 height 13
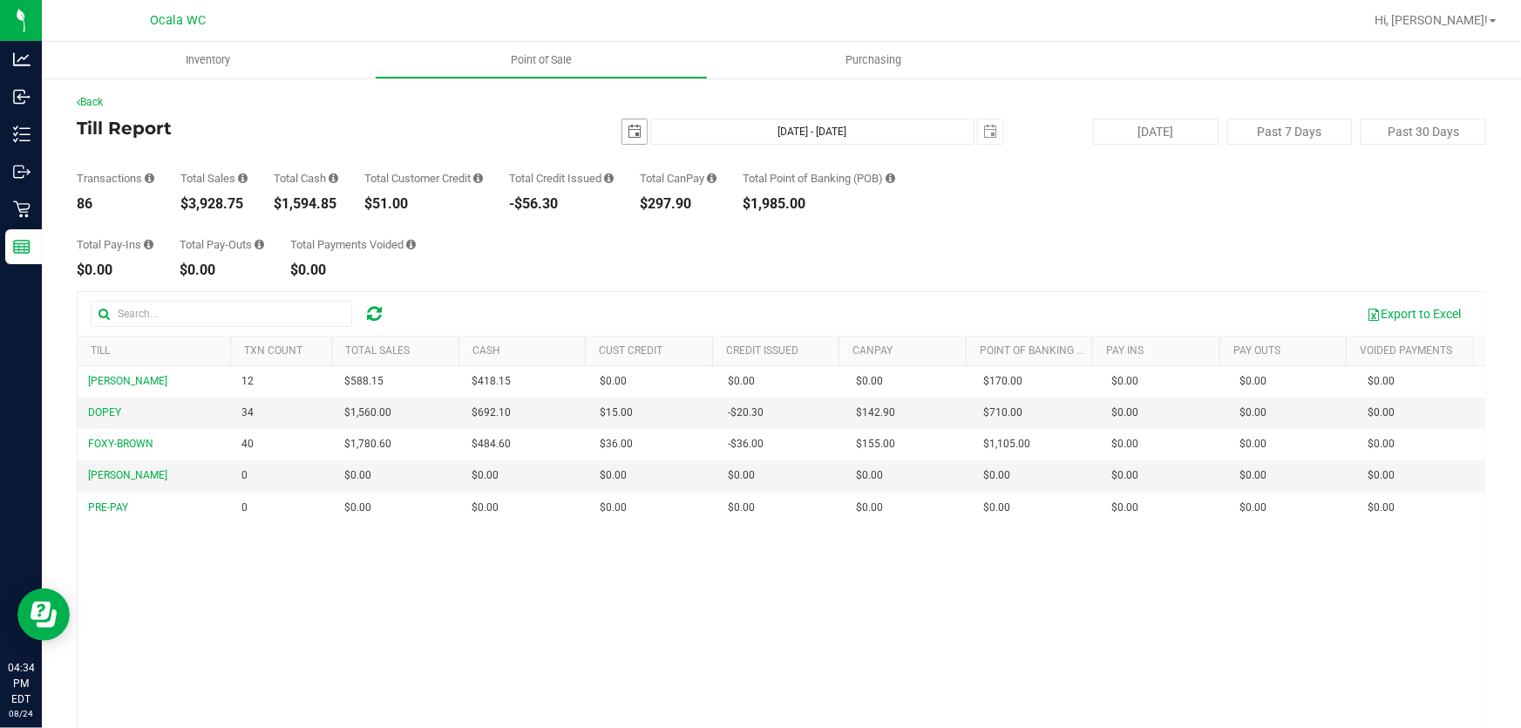
click at [627, 131] on span "select" at bounding box center [634, 132] width 14 height 14
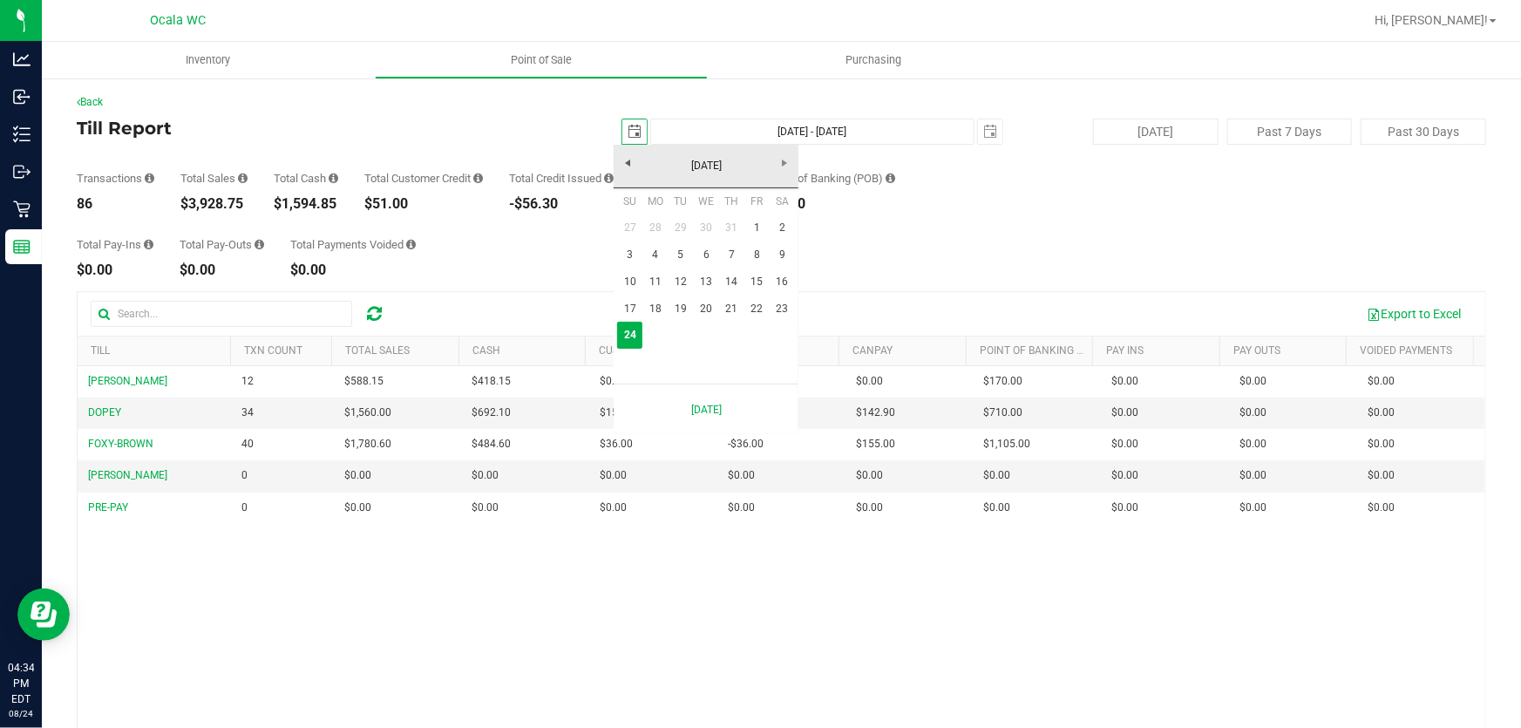
scroll to position [0, 44]
click at [654, 305] on link "18" at bounding box center [654, 308] width 25 height 27
type input "[DATE]"
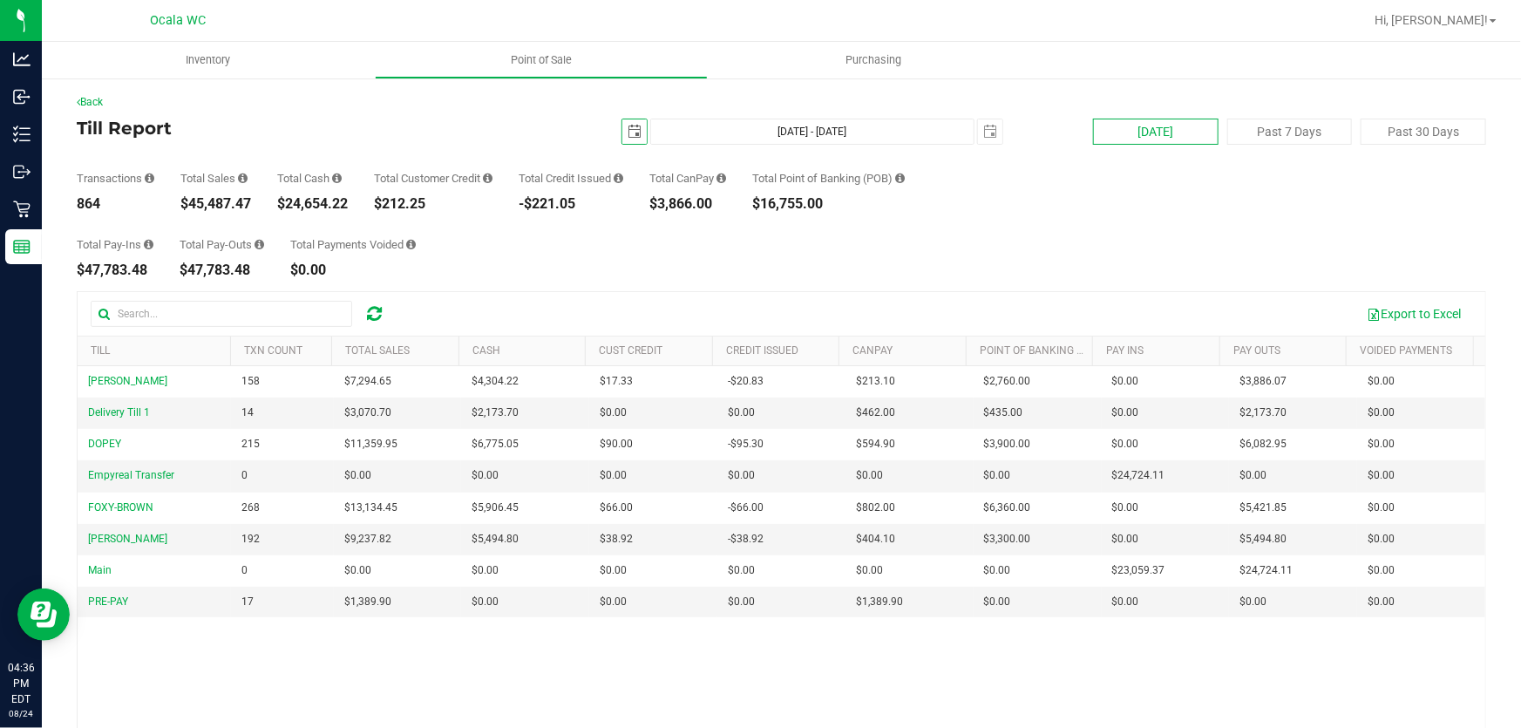
click at [1159, 129] on button "[DATE]" at bounding box center [1155, 132] width 125 height 26
type input "[DATE] - [DATE]"
